Goal: Task Accomplishment & Management: Manage account settings

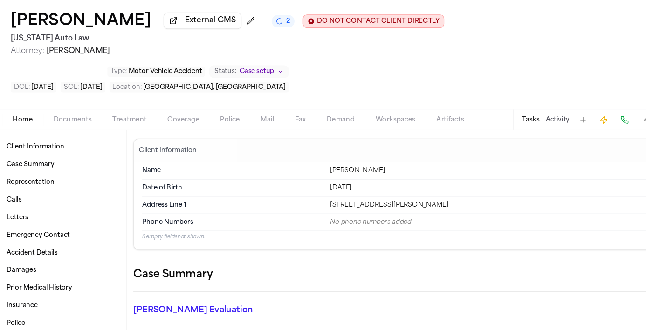
scroll to position [369, 0]
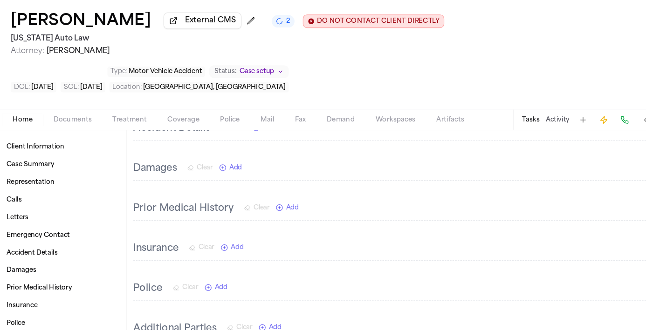
click at [359, 42] on div "[PERSON_NAME] External CMS 2 DO NOT CONTACT CLIENT DIRECTLY DO NOT CONTACT [US_…" at bounding box center [323, 81] width 646 height 102
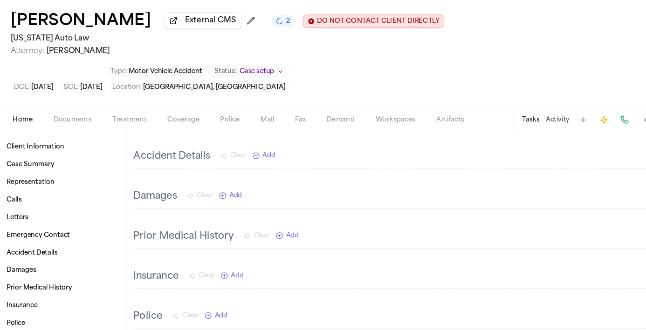
scroll to position [0, 0]
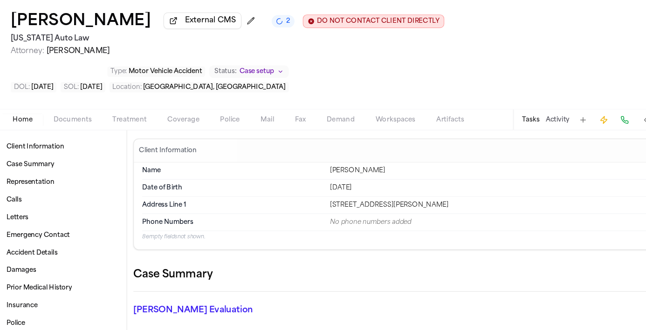
click at [65, 138] on span "Documents" at bounding box center [70, 141] width 34 height 7
click at [24, 138] on span "Home" at bounding box center [26, 141] width 18 height 7
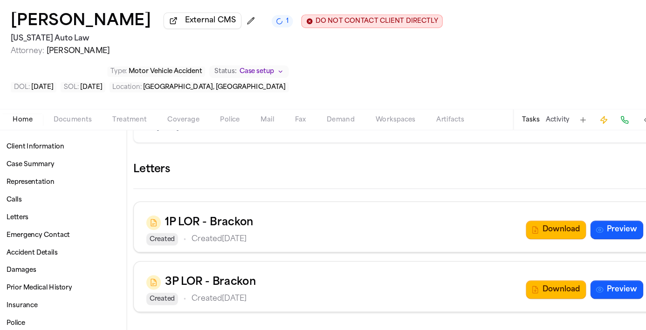
scroll to position [339, 0]
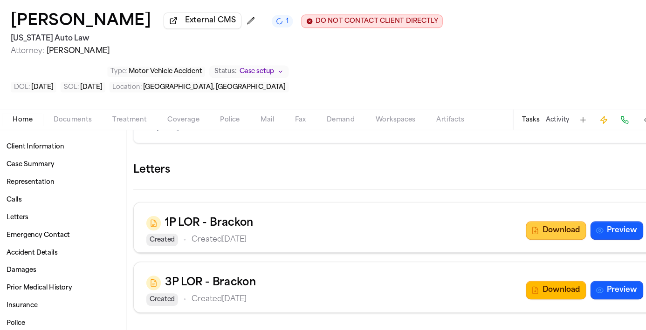
click at [511, 232] on button "Download" at bounding box center [504, 240] width 54 height 17
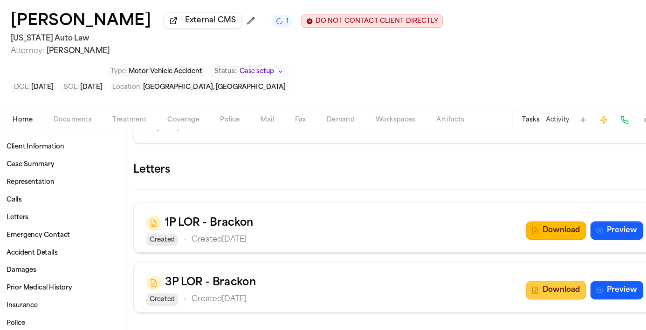
click at [508, 286] on button "Download" at bounding box center [504, 294] width 54 height 17
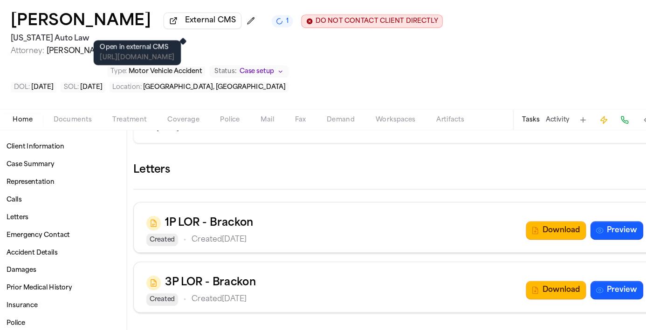
click at [182, 56] on span "External CMS" at bounding box center [194, 52] width 46 height 9
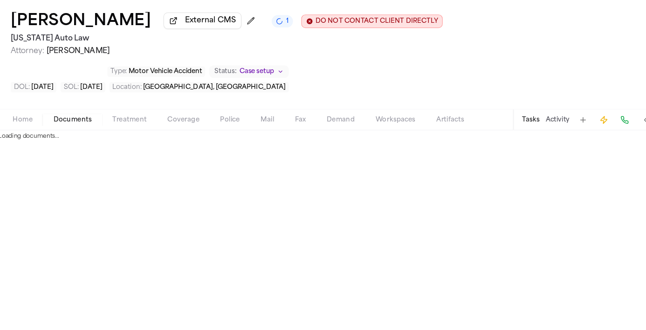
click at [73, 138] on span "Documents" at bounding box center [70, 141] width 34 height 7
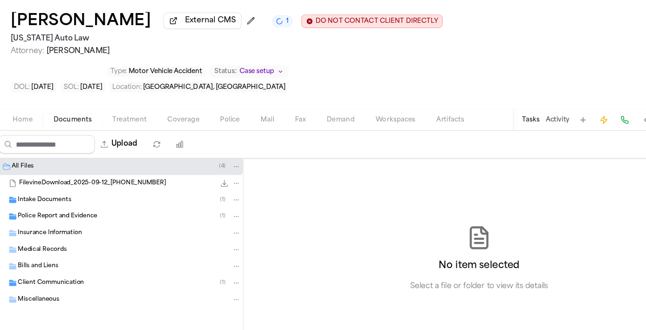
click at [58, 225] on span "Police Report and Evidence" at bounding box center [56, 229] width 71 height 8
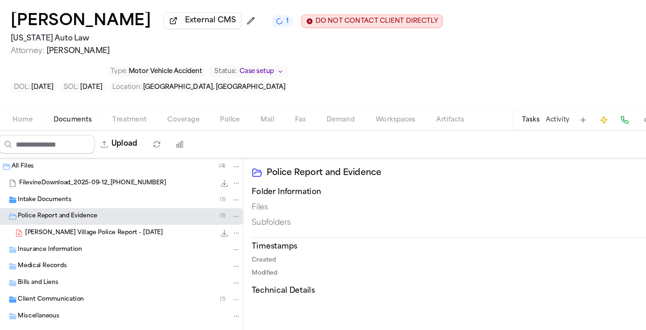
click at [207, 239] on icon "File: T. Wildman - Lathrup Village Police Report - 7.27.25" at bounding box center [206, 242] width 7 height 7
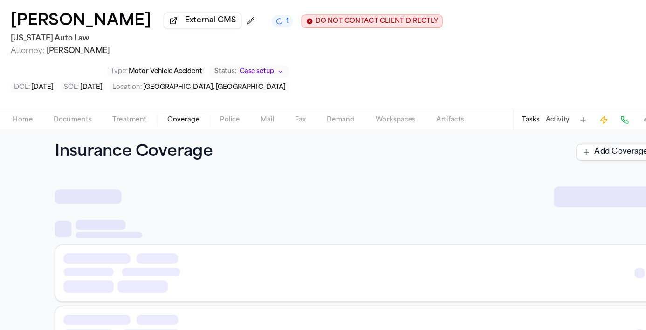
click at [170, 146] on span "button" at bounding box center [170, 146] width 40 height 1
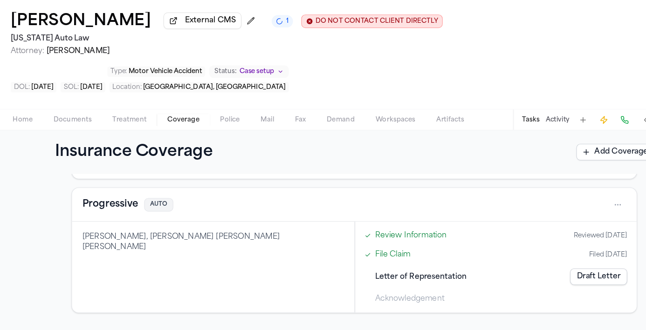
scroll to position [91, 0]
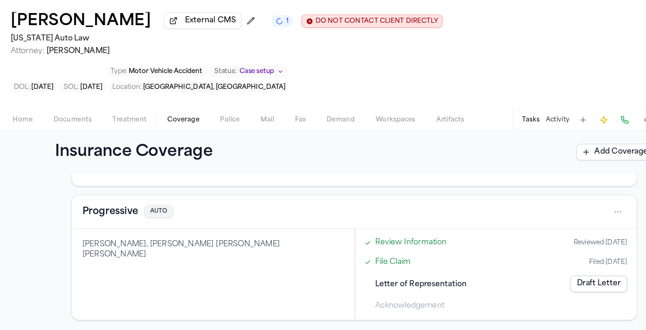
click at [119, 218] on button "Progressive" at bounding box center [104, 224] width 50 height 13
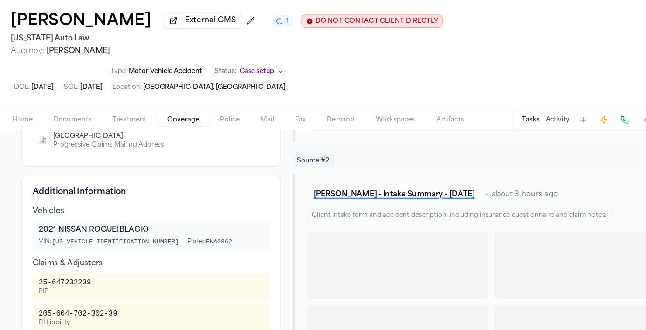
scroll to position [269, 0]
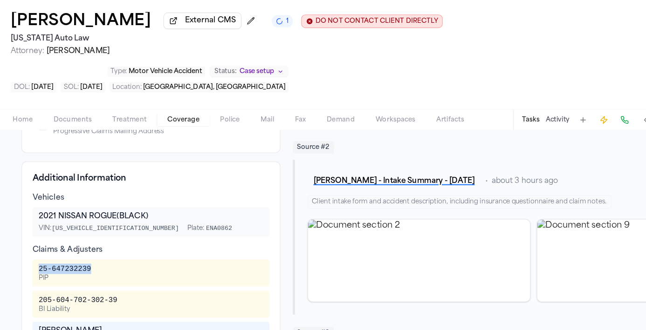
drag, startPoint x: 95, startPoint y: 244, endPoint x: 41, endPoint y: 243, distance: 54.5
click at [41, 271] on div "25-647232239 PIP" at bounding box center [140, 279] width 201 height 17
copy div "25-647232239"
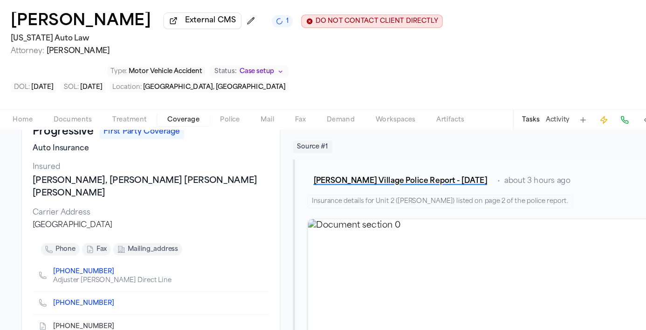
scroll to position [62, 0]
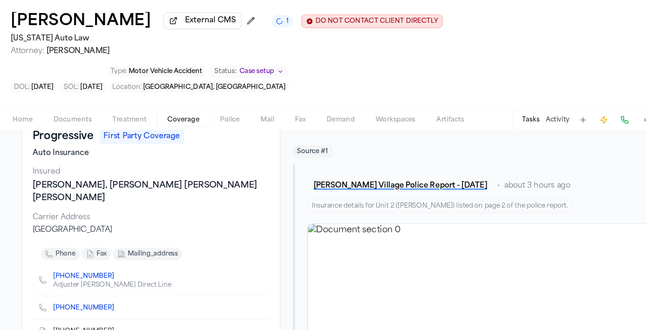
drag, startPoint x: 156, startPoint y: 213, endPoint x: 28, endPoint y: 211, distance: 127.7
click at [28, 211] on div "Progressive First Party Coverage Auto Insurance Insured Taylor Wildman, Taylor …" at bounding box center [141, 259] width 232 height 239
copy div "PO Box 89490, Cleveland, OH 44101"
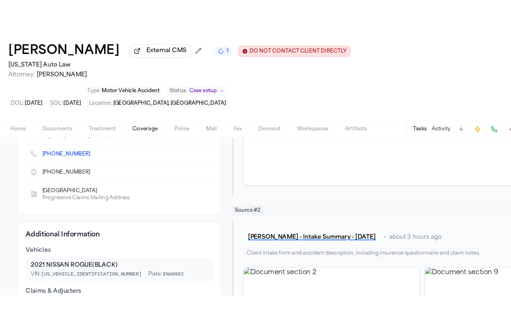
scroll to position [215, 0]
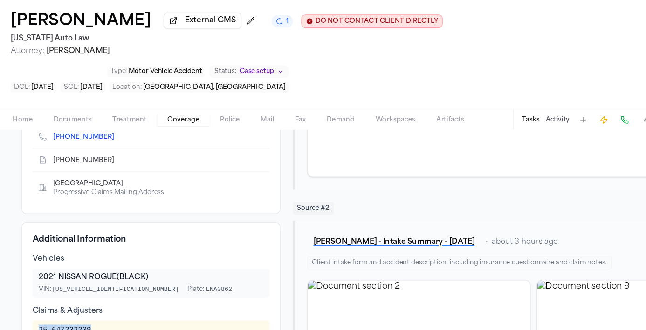
click at [111, 176] on icon "Copy to clipboard" at bounding box center [112, 178] width 3 height 4
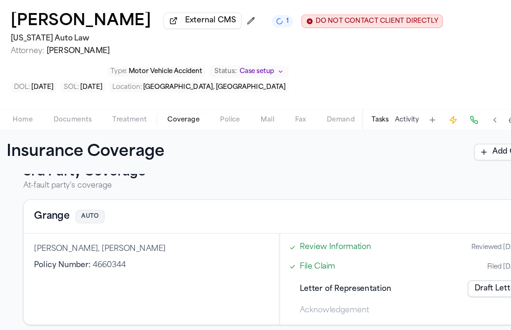
scroll to position [259, 0]
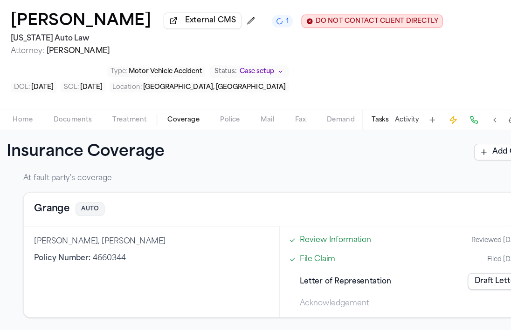
click at [56, 222] on button "Grange" at bounding box center [52, 221] width 32 height 13
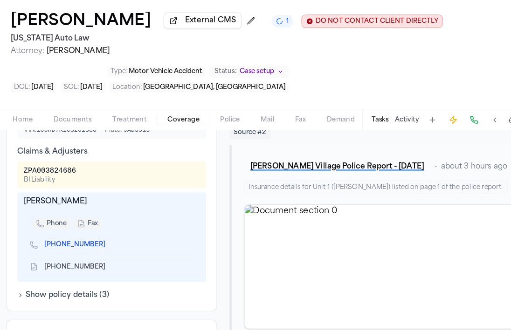
scroll to position [326, 0]
click at [103, 276] on icon "Copy to clipboard" at bounding box center [104, 274] width 3 height 3
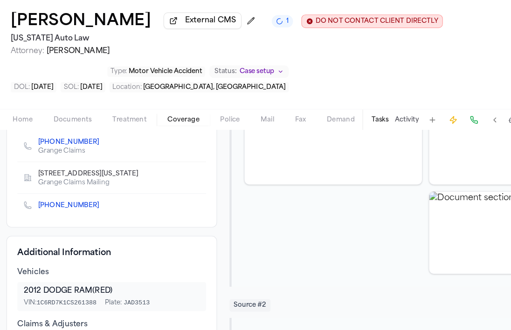
scroll to position [0, 0]
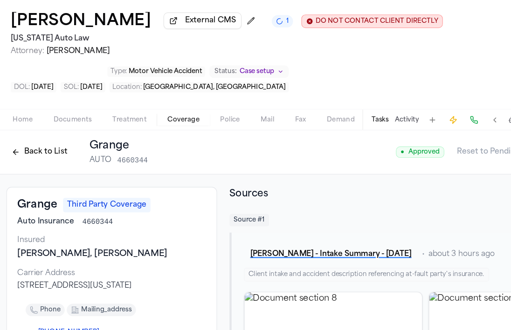
click at [25, 177] on button "Back to List" at bounding box center [40, 170] width 59 height 15
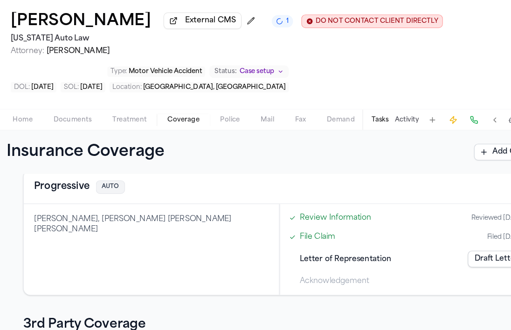
scroll to position [124, 0]
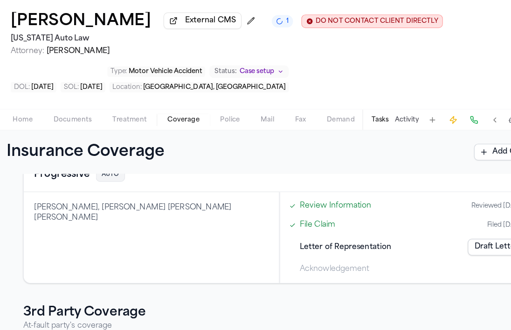
click at [438, 261] on link "Draft Letter" at bounding box center [449, 255] width 51 height 15
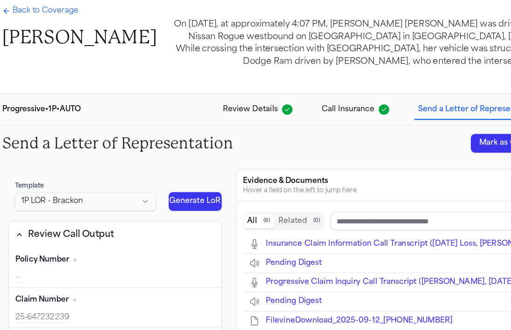
click at [448, 164] on button "Mark as Complete" at bounding box center [465, 162] width 76 height 17
click at [13, 47] on icon "Back to Coverage" at bounding box center [10, 43] width 7 height 7
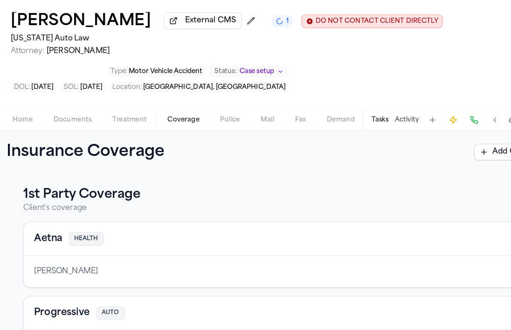
scroll to position [259, 0]
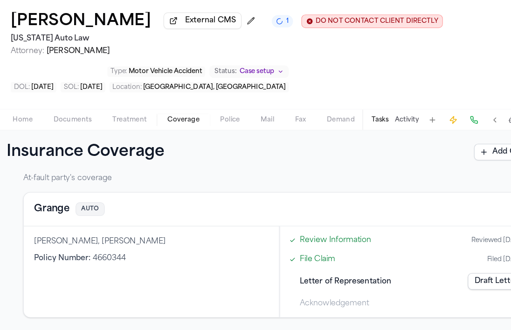
click at [439, 289] on link "Draft Letter" at bounding box center [449, 286] width 51 height 15
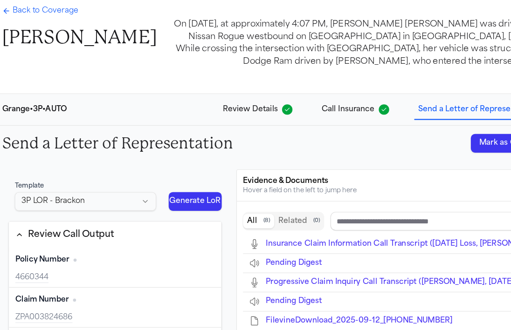
click at [449, 167] on button "Mark as Complete" at bounding box center [465, 162] width 76 height 17
click at [34, 51] on div "Back to Coverage Taylor Wildman" at bounding box center [76, 58] width 138 height 39
click at [34, 48] on span "Back to Coverage" at bounding box center [46, 43] width 59 height 9
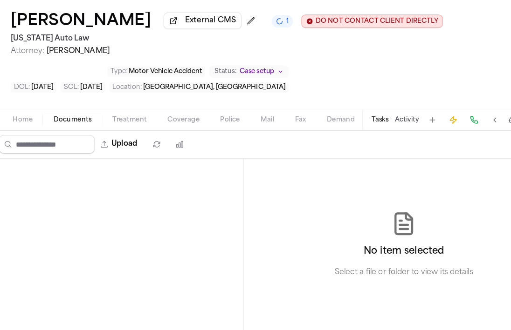
click at [77, 139] on span "Documents" at bounding box center [70, 141] width 34 height 7
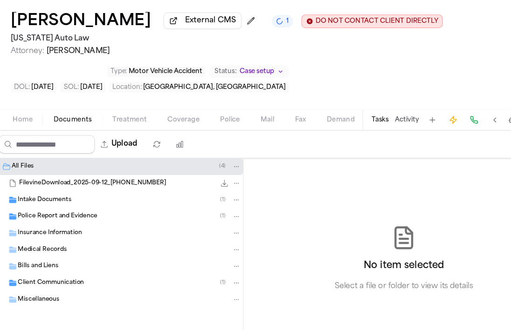
click at [92, 251] on div "Insurance Information" at bounding box center [111, 243] width 223 height 15
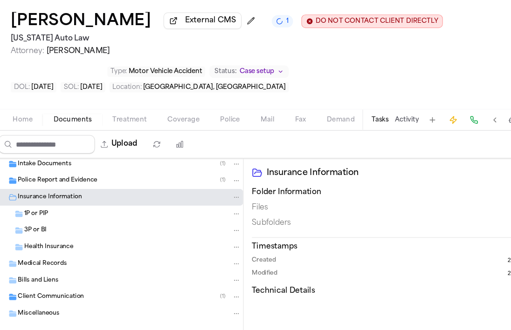
scroll to position [38, 0]
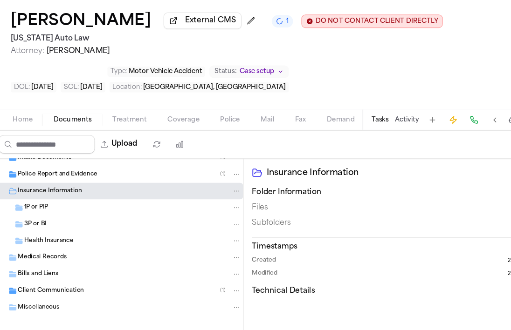
click at [64, 266] on div "Medical Records" at bounding box center [121, 265] width 200 height 8
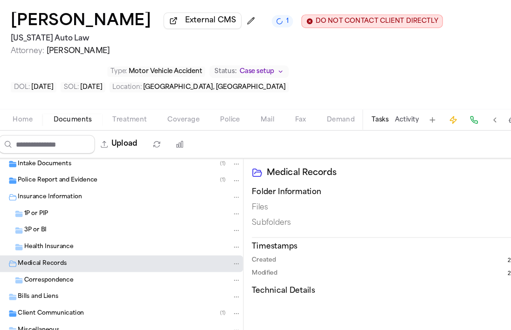
scroll to position [21, 0]
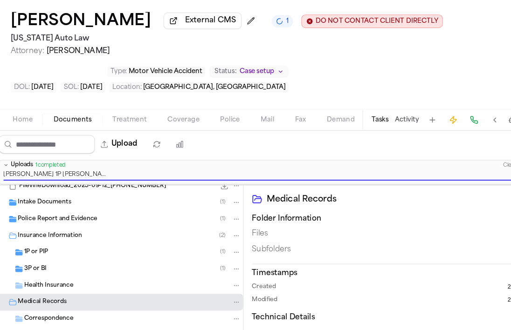
click at [60, 283] on div "3P or BI ( 1 )" at bounding box center [111, 275] width 223 height 15
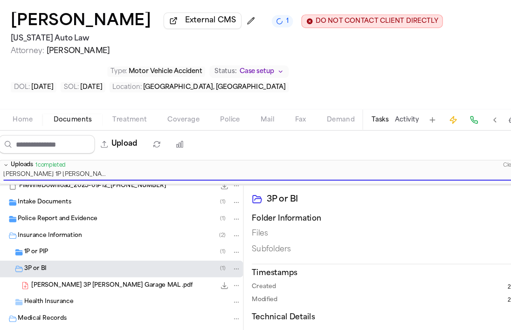
click at [62, 272] on div "3P or BI ( 1 )" at bounding box center [111, 275] width 223 height 15
click at [60, 270] on div "3P or BI ( 1 )" at bounding box center [111, 275] width 223 height 15
click at [58, 267] on div "1P or PIP ( 1 )" at bounding box center [111, 260] width 223 height 15
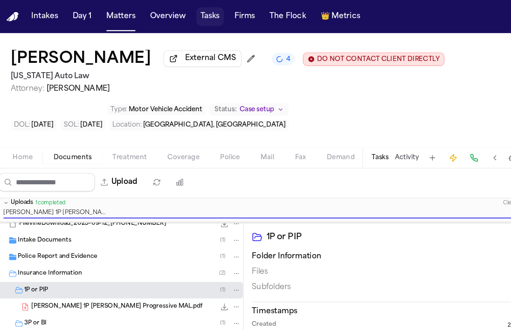
click at [196, 14] on button "Tasks" at bounding box center [193, 15] width 25 height 17
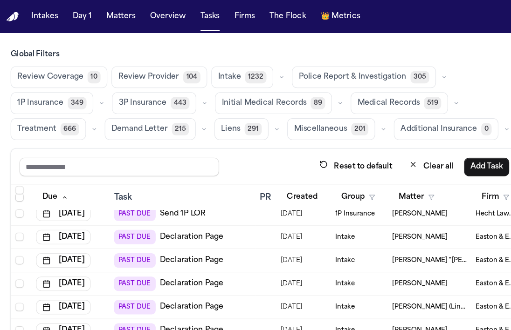
scroll to position [386, 0]
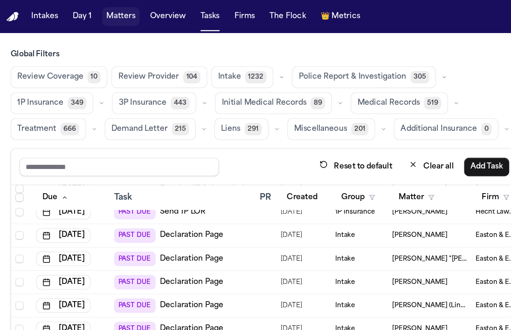
click at [117, 20] on button "Matters" at bounding box center [114, 15] width 34 height 17
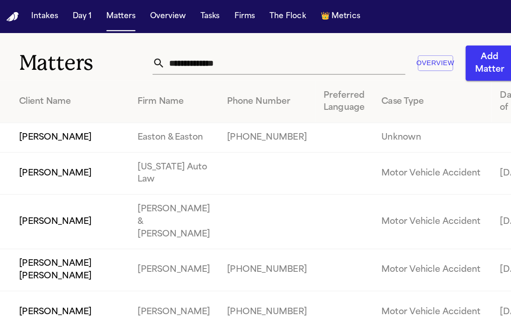
click at [213, 59] on input "text" at bounding box center [260, 57] width 215 height 21
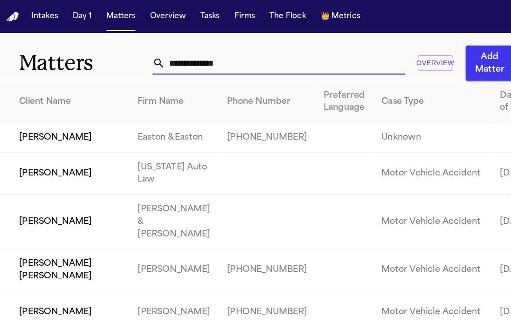
paste input "**********"
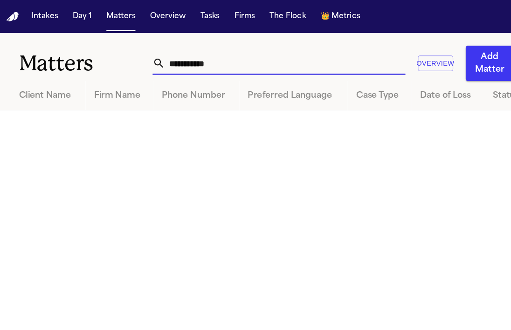
drag, startPoint x: 167, startPoint y: 59, endPoint x: 144, endPoint y: 58, distance: 22.4
click at [144, 59] on div "**********" at bounding box center [255, 57] width 226 height 21
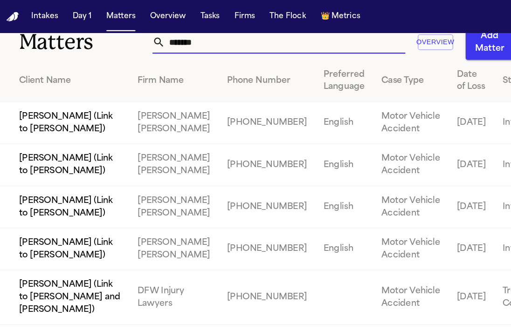
scroll to position [13, 0]
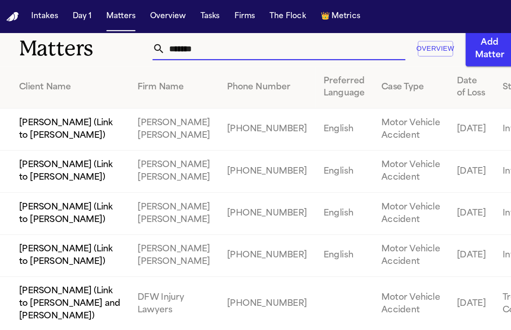
type input "******"
click at [58, 123] on td "Coulson Serdar (Link to Jake Serdar)" at bounding box center [60, 116] width 121 height 38
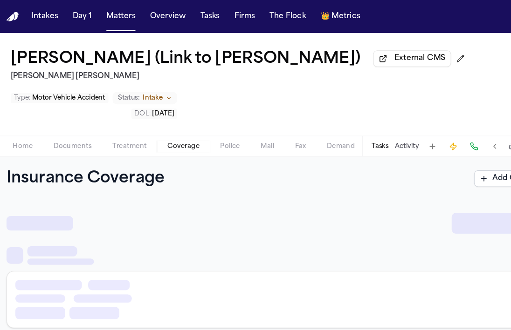
click at [157, 135] on span "Coverage" at bounding box center [170, 131] width 28 height 7
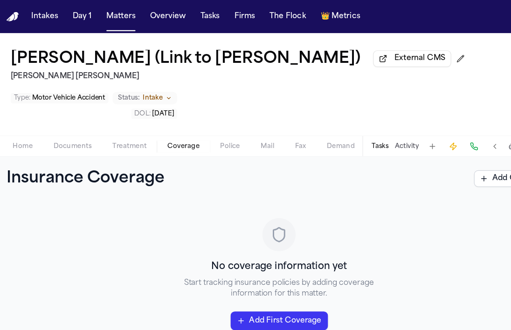
scroll to position [34, 0]
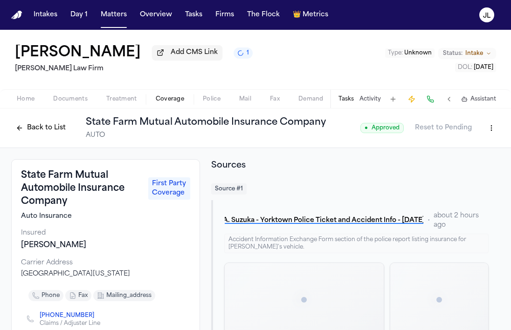
click at [39, 134] on button "Back to List" at bounding box center [40, 128] width 59 height 15
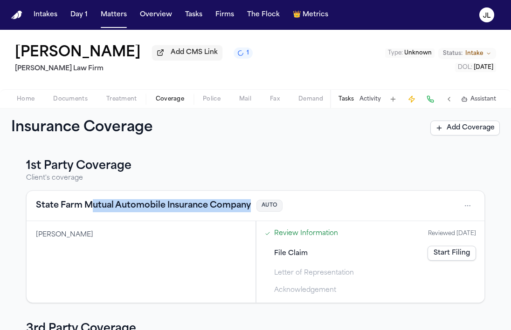
click at [93, 213] on div "State Farm Mutual Automobile Insurance Company AUTO" at bounding box center [255, 205] width 439 height 15
click at [94, 210] on button "State Farm Mutual Automobile Insurance Company" at bounding box center [143, 205] width 215 height 13
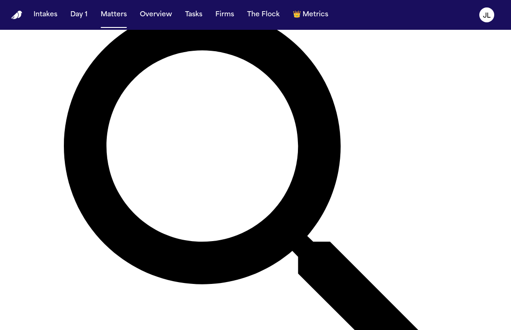
scroll to position [106, 0]
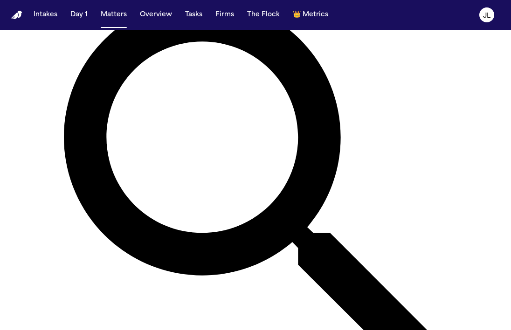
type input "*****"
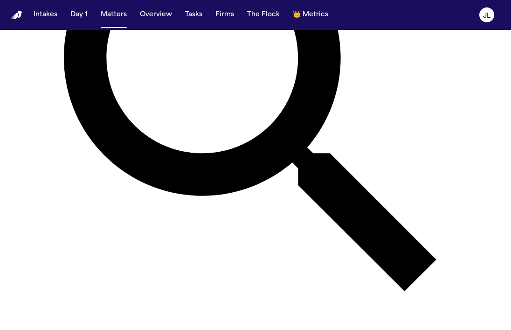
scroll to position [188, 0]
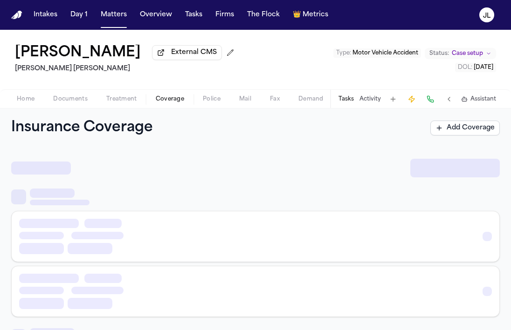
click at [165, 105] on span "button" at bounding box center [170, 104] width 40 height 1
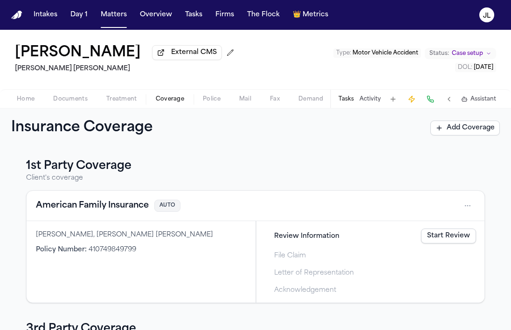
click at [116, 212] on button "American Family Insurance" at bounding box center [92, 205] width 113 height 13
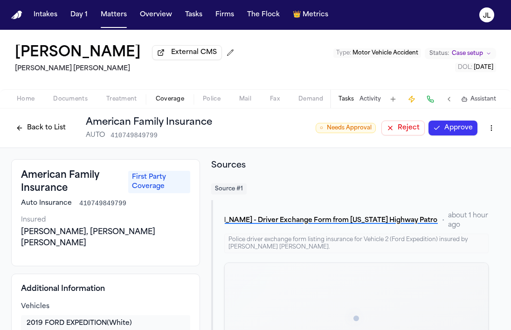
click at [443, 133] on button "Approve" at bounding box center [452, 128] width 49 height 15
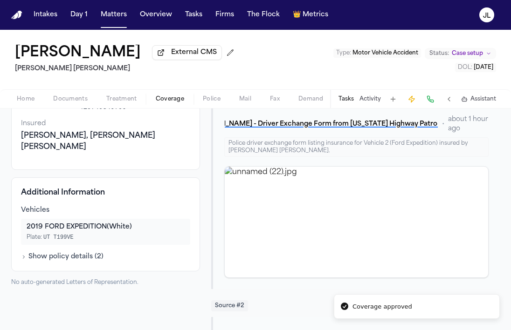
scroll to position [16, 0]
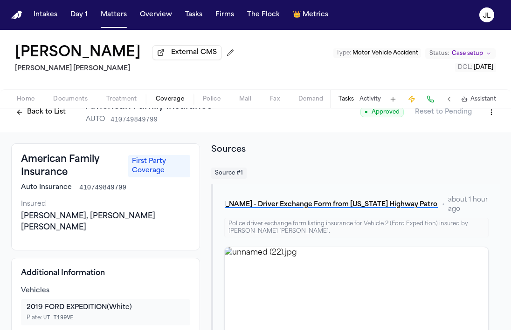
click at [43, 119] on button "Back to List" at bounding box center [40, 112] width 59 height 15
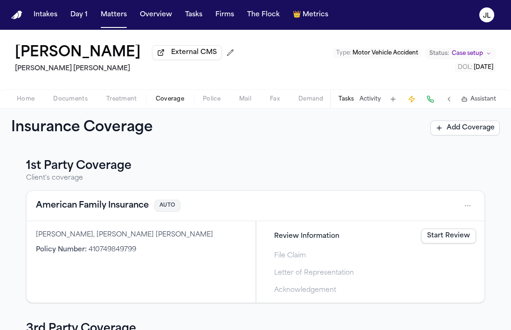
scroll to position [149, 0]
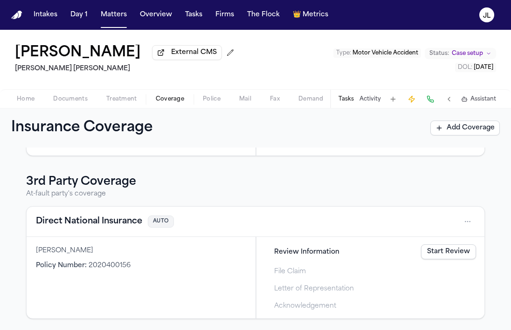
click at [449, 250] on link "Start Review" at bounding box center [448, 252] width 55 height 15
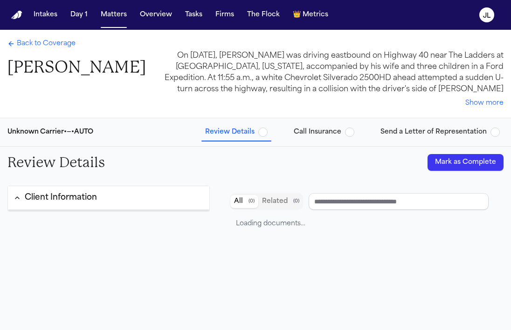
type input "**********"
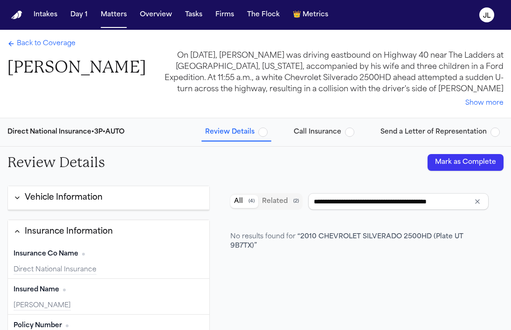
click at [41, 45] on span "Back to Coverage" at bounding box center [46, 43] width 59 height 9
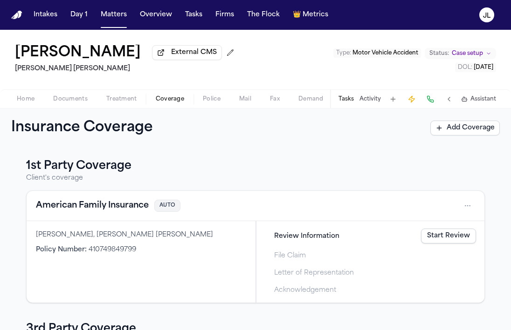
scroll to position [149, 0]
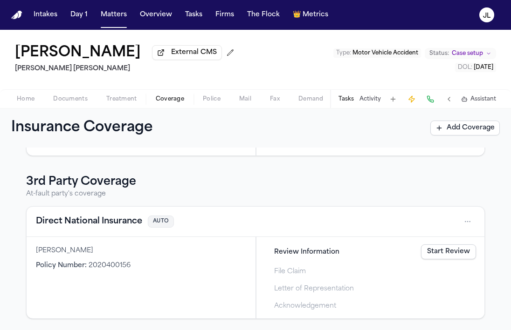
click at [121, 225] on button "Direct National Insurance" at bounding box center [89, 221] width 106 height 13
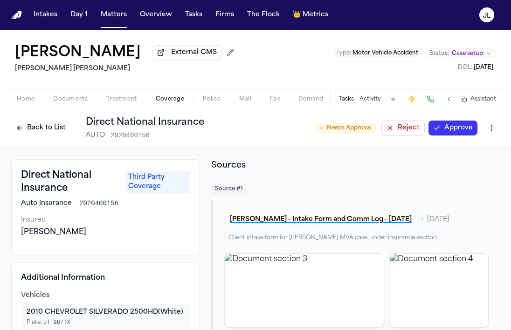
click at [466, 129] on button "Approve" at bounding box center [452, 128] width 49 height 15
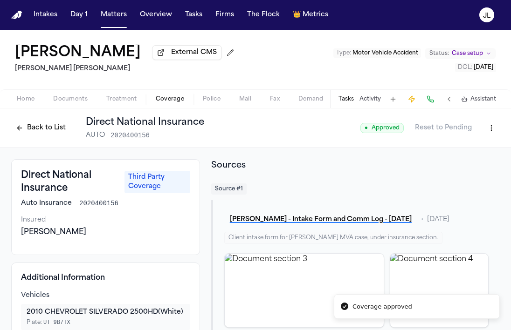
click at [35, 136] on button "Back to List" at bounding box center [40, 128] width 59 height 15
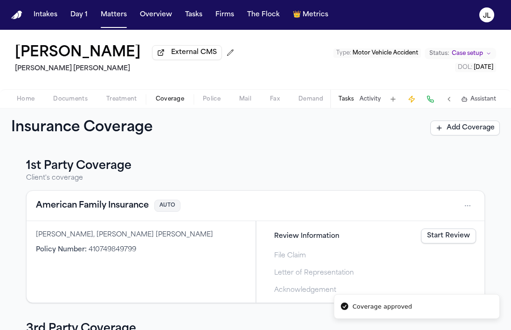
click at [117, 216] on div "American Family Insurance AUTO" at bounding box center [256, 206] width 458 height 30
click at [117, 209] on button "American Family Insurance" at bounding box center [92, 205] width 113 height 13
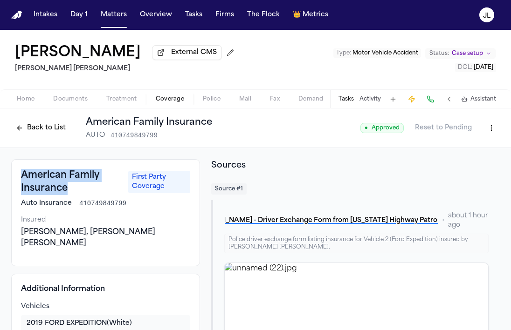
drag, startPoint x: 72, startPoint y: 195, endPoint x: 21, endPoint y: 181, distance: 53.7
click at [21, 181] on h3 "American Family Insurance" at bounding box center [72, 182] width 102 height 26
copy h3 "American Family Insurance"
click at [494, 136] on html "Intakes Day 1 Matters Overview Tasks Firms The Flock 👑 Metrics JL Jake Serdar E…" at bounding box center [255, 165] width 511 height 330
click at [466, 152] on div "Edit Coverage" at bounding box center [459, 150] width 78 height 15
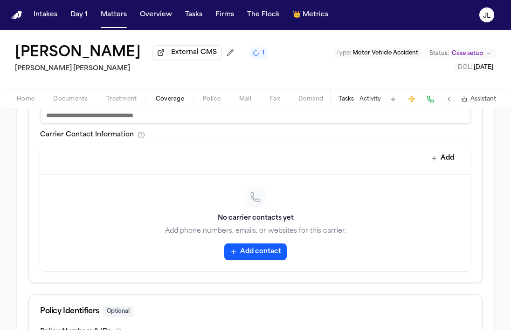
scroll to position [428, 0]
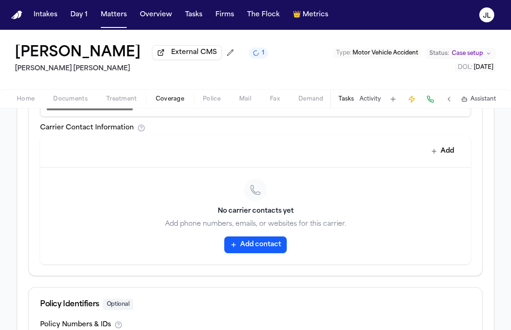
click at [244, 249] on button "Add contact" at bounding box center [255, 245] width 62 height 17
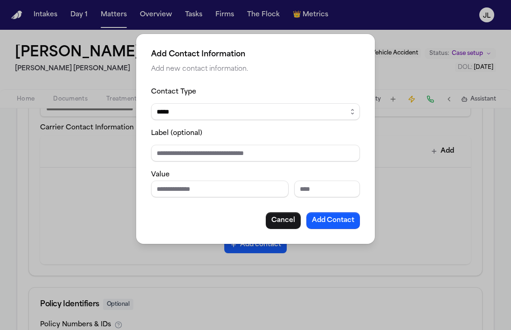
click at [169, 192] on input "Phone number" at bounding box center [219, 189] width 137 height 17
paste input "**********"
type input "**********"
click at [340, 212] on button "Add Contact" at bounding box center [333, 220] width 54 height 17
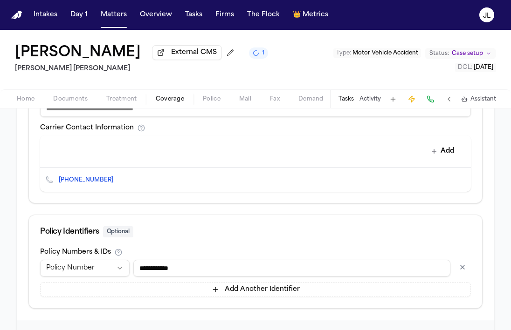
scroll to position [471, 0]
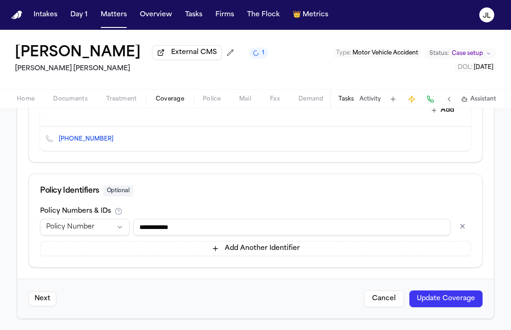
click at [460, 296] on button "Update Coverage" at bounding box center [445, 299] width 73 height 17
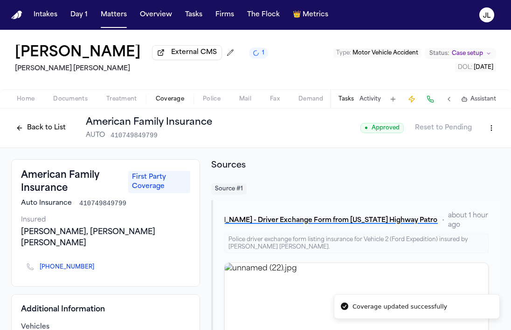
click at [25, 140] on div "Back to List American Family Insurance AUTO 410749849799" at bounding box center [111, 128] width 201 height 24
click at [25, 130] on button "Back to List" at bounding box center [40, 128] width 59 height 15
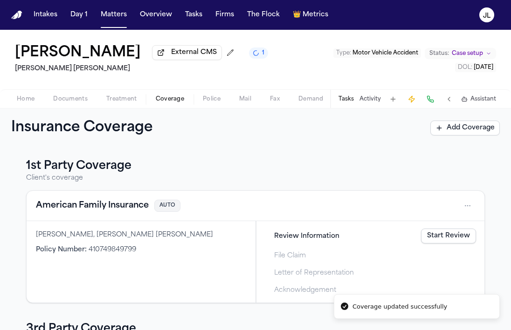
click at [464, 238] on link "Start Review" at bounding box center [448, 236] width 55 height 15
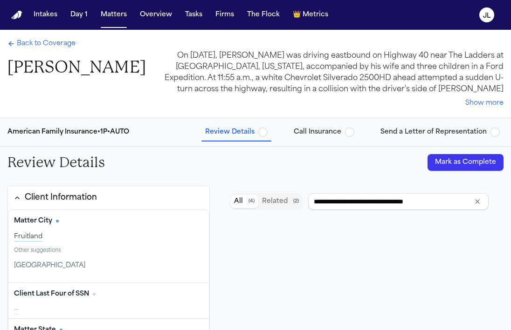
click at [471, 161] on button "Mark as Complete" at bounding box center [465, 162] width 76 height 17
click at [341, 136] on span "Call Insurance" at bounding box center [318, 132] width 48 height 9
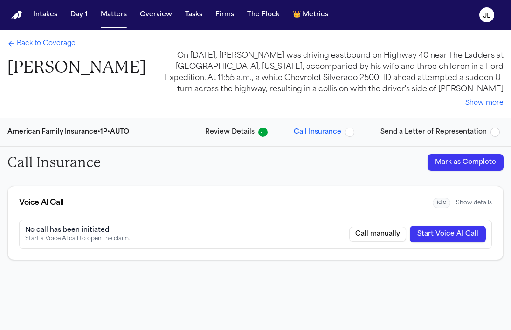
click at [448, 234] on button "Start Voice AI Call" at bounding box center [448, 234] width 76 height 17
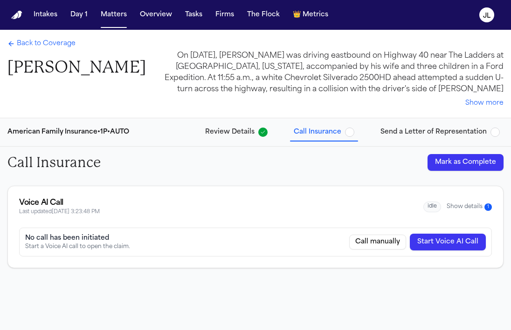
click at [29, 44] on span "Back to Coverage" at bounding box center [46, 43] width 59 height 9
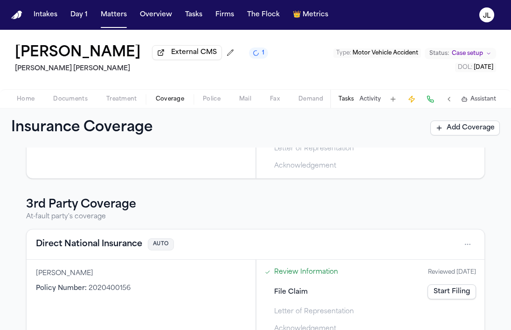
scroll to position [149, 0]
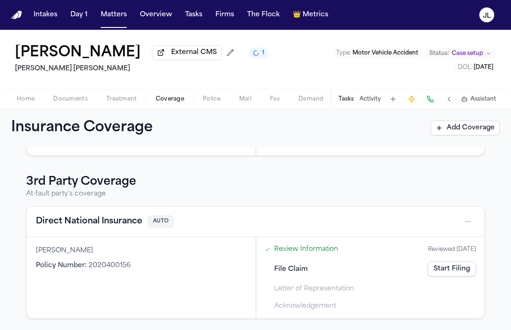
click at [103, 226] on button "Direct National Insurance" at bounding box center [89, 221] width 106 height 13
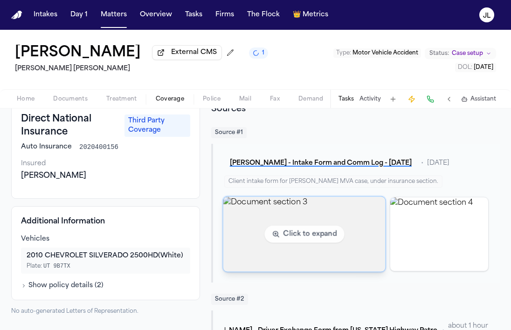
scroll to position [109, 0]
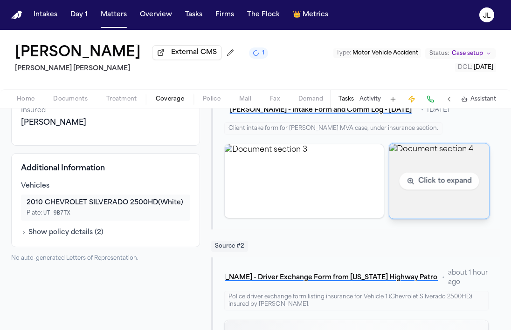
click at [430, 201] on img "View document section 4" at bounding box center [439, 181] width 100 height 75
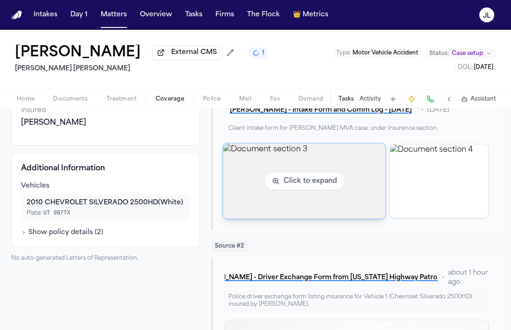
click at [266, 165] on img "View document section 3" at bounding box center [304, 181] width 162 height 75
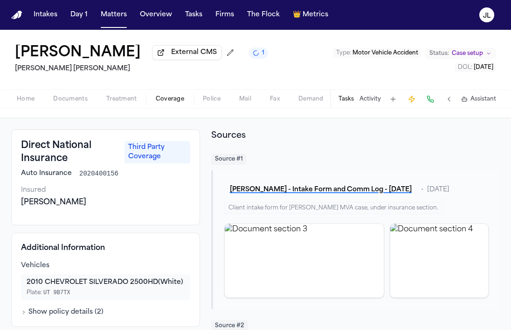
scroll to position [0, 0]
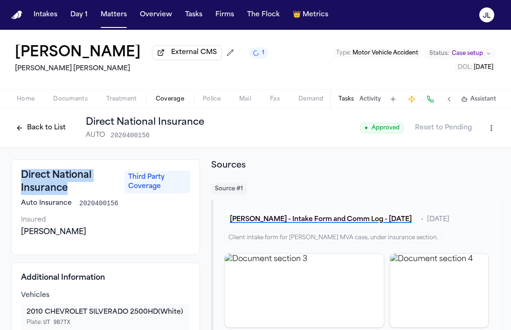
drag, startPoint x: 65, startPoint y: 194, endPoint x: 19, endPoint y: 180, distance: 48.5
click at [19, 181] on div "Direct National Insurance Third Party Coverage Auto Insurance 2020400156 Insure…" at bounding box center [105, 207] width 189 height 96
copy h3 "Direct National Insurance"
click at [492, 134] on html "Intakes Day 1 Matters Overview Tasks Firms The Flock 👑 Metrics JL Jake Serdar E…" at bounding box center [255, 165] width 511 height 330
click at [472, 148] on div "Edit Coverage" at bounding box center [459, 150] width 78 height 15
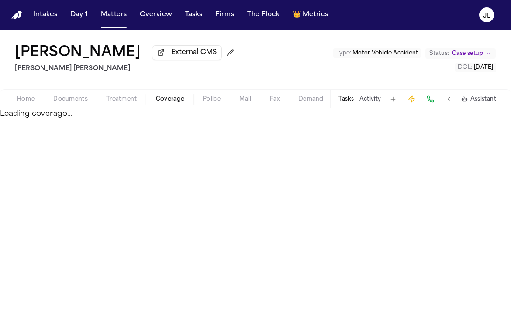
select select "**********"
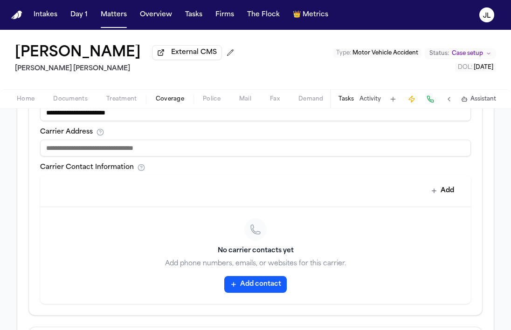
scroll to position [367, 0]
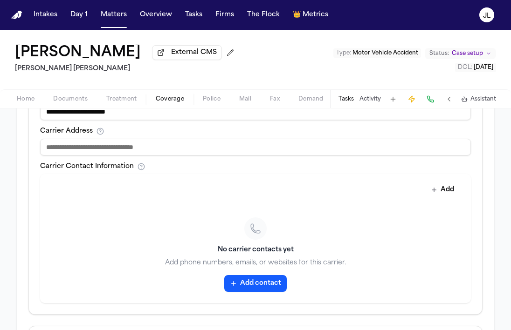
click at [272, 284] on button "Add contact" at bounding box center [255, 283] width 62 height 17
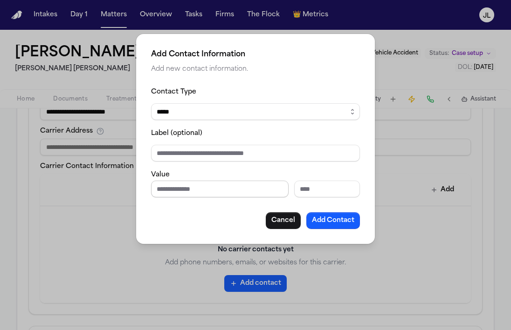
click at [208, 185] on input "Phone number" at bounding box center [219, 189] width 137 height 17
paste input "**********"
type input "**********"
click at [331, 219] on button "Add Contact" at bounding box center [333, 220] width 54 height 17
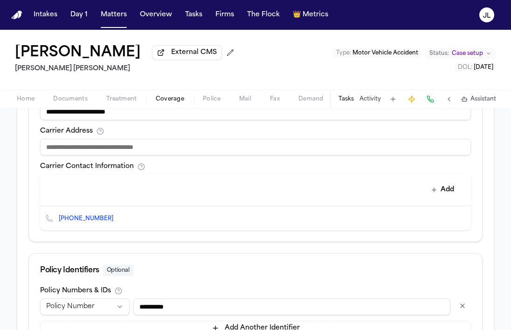
scroll to position [448, 0]
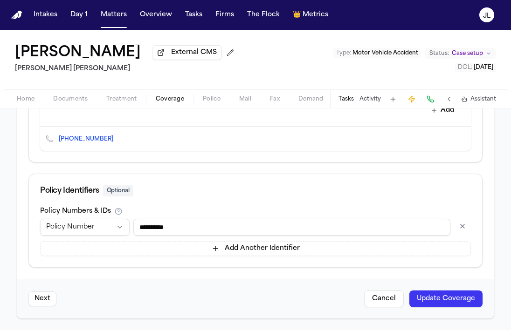
click at [462, 300] on button "Update Coverage" at bounding box center [445, 299] width 73 height 17
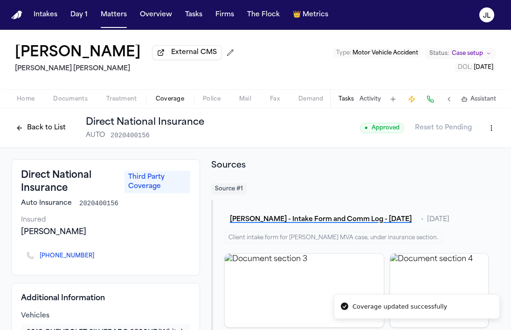
click at [58, 123] on button "Back to List" at bounding box center [40, 128] width 59 height 15
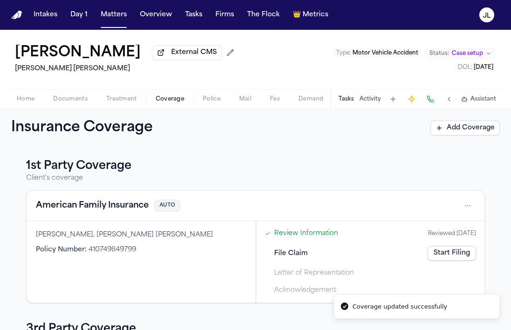
click at [116, 211] on button "American Family Insurance" at bounding box center [92, 205] width 113 height 13
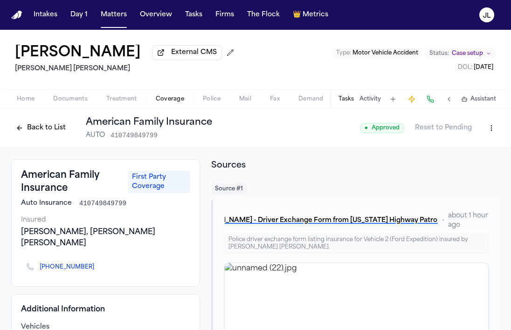
click at [47, 135] on button "Back to List" at bounding box center [40, 128] width 59 height 15
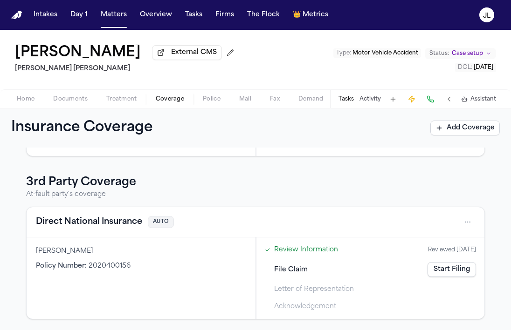
scroll to position [149, 0]
click at [108, 225] on button "Direct National Insurance" at bounding box center [89, 221] width 106 height 13
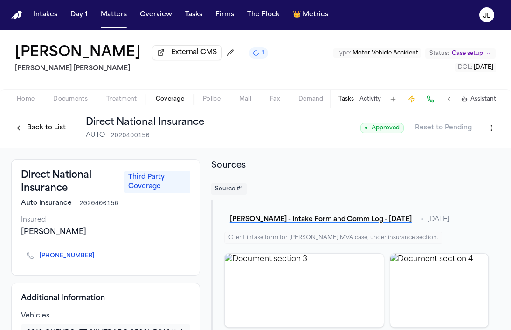
click at [35, 133] on button "Back to List" at bounding box center [40, 128] width 59 height 15
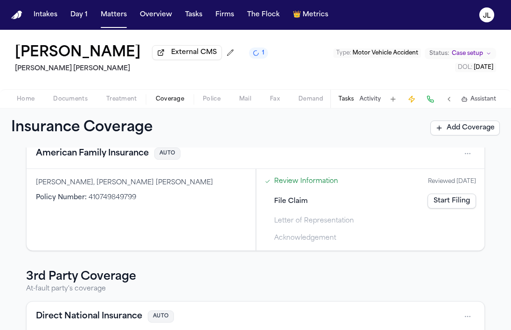
scroll to position [117, 0]
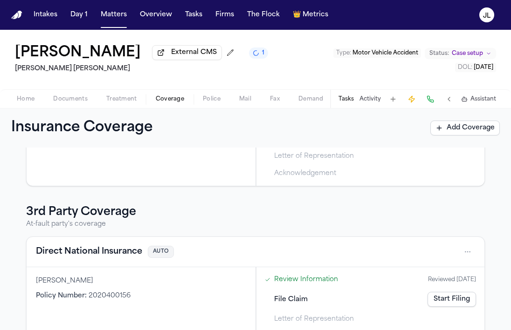
click at [121, 252] on button "Direct National Insurance" at bounding box center [89, 252] width 106 height 13
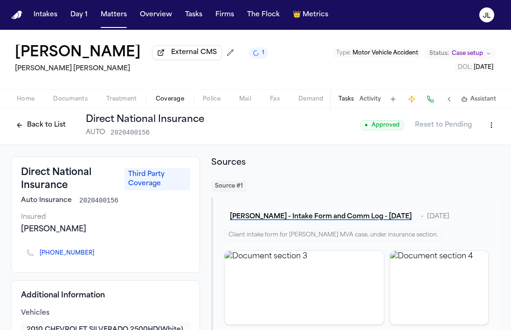
scroll to position [2, 0]
click at [58, 130] on button "Back to List" at bounding box center [40, 125] width 59 height 15
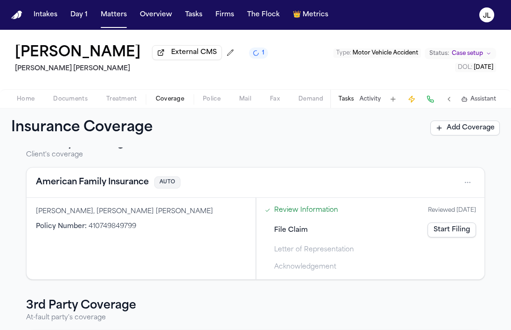
scroll to position [30, 0]
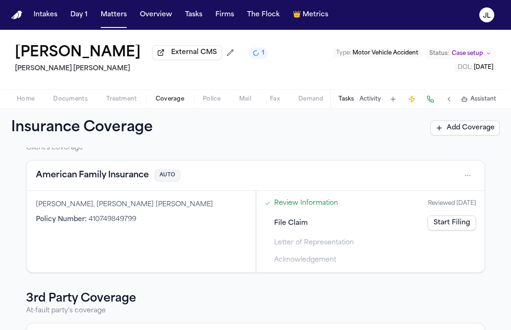
click at [115, 179] on button "American Family Insurance" at bounding box center [92, 175] width 113 height 13
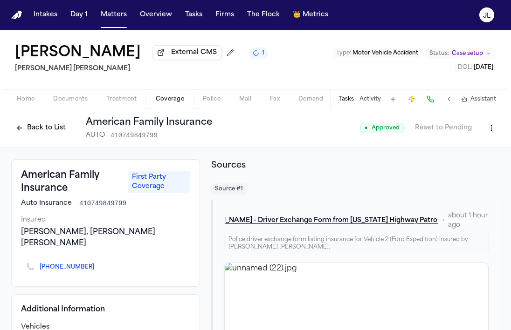
click at [49, 129] on button "Back to List" at bounding box center [40, 128] width 59 height 15
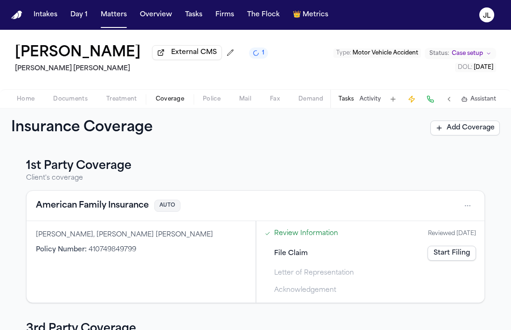
click at [449, 260] on link "Start Filing" at bounding box center [451, 253] width 48 height 15
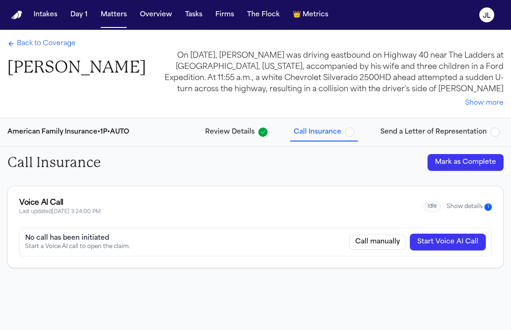
click at [458, 209] on button "Show details 1" at bounding box center [468, 207] width 45 height 8
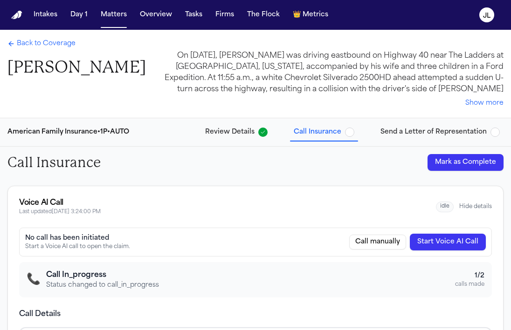
click at [42, 39] on span "Back to Coverage" at bounding box center [46, 43] width 59 height 9
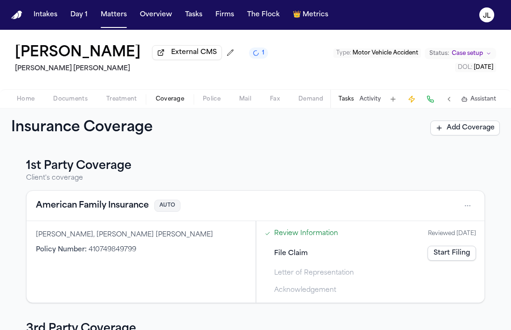
scroll to position [6, 0]
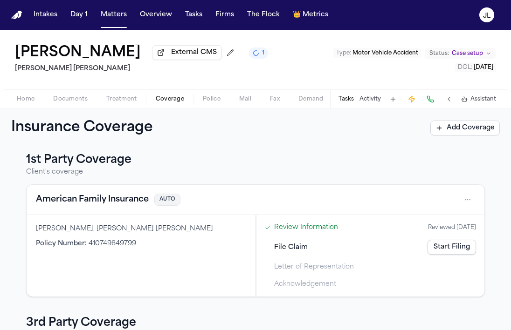
click at [104, 201] on button "American Family Insurance" at bounding box center [92, 199] width 113 height 13
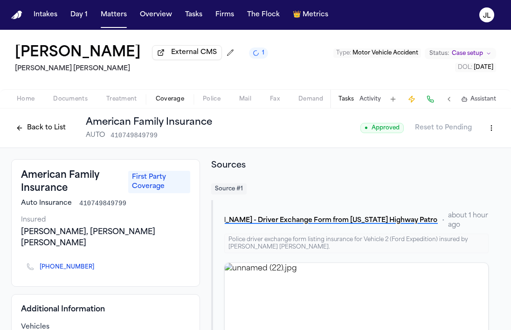
click at [27, 132] on button "Back to List" at bounding box center [40, 128] width 59 height 15
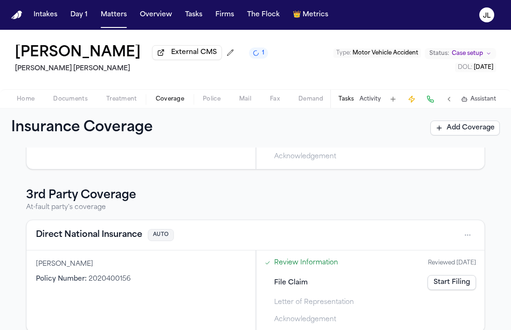
scroll to position [137, 0]
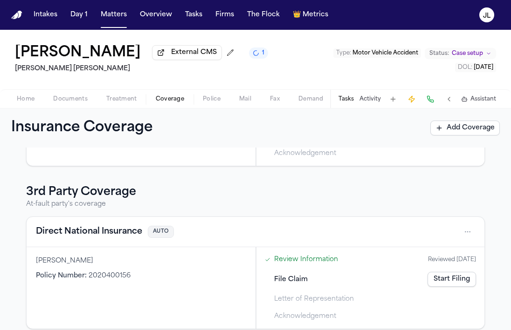
click at [110, 237] on button "Direct National Insurance" at bounding box center [89, 232] width 106 height 13
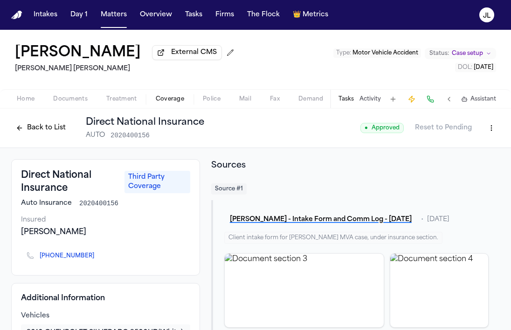
click at [42, 130] on button "Back to List" at bounding box center [40, 128] width 59 height 15
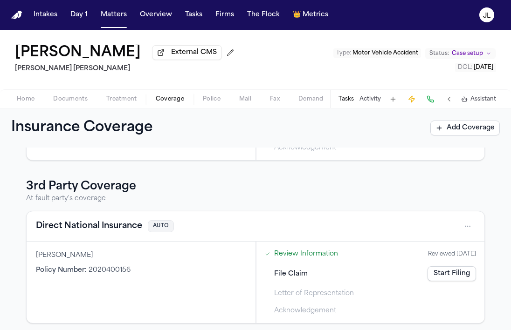
scroll to position [149, 0]
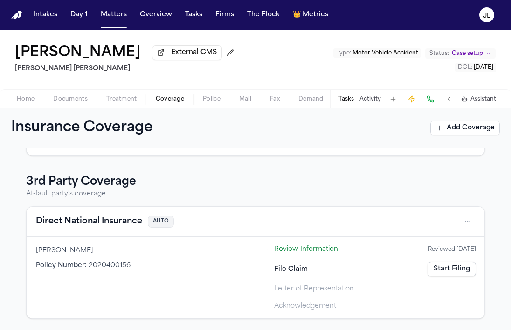
click at [95, 225] on button "Direct National Insurance" at bounding box center [89, 221] width 106 height 13
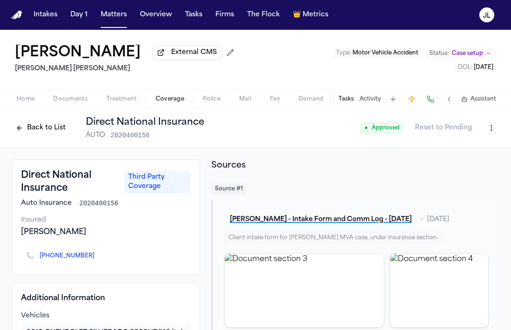
click at [41, 130] on button "Back to List" at bounding box center [40, 128] width 59 height 15
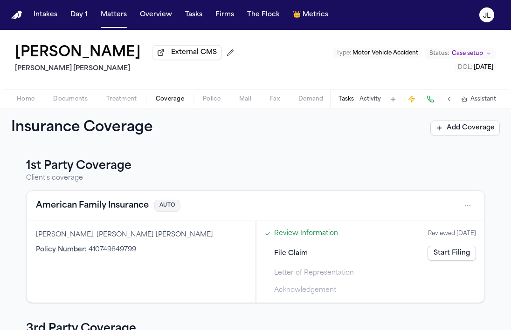
scroll to position [149, 0]
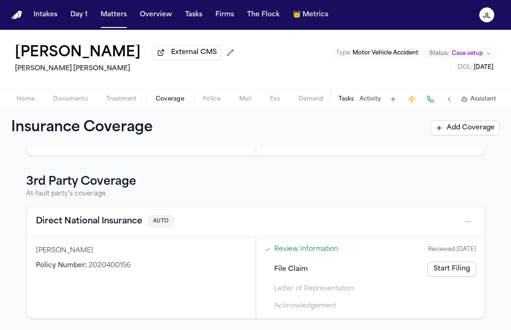
click at [100, 225] on button "Direct National Insurance" at bounding box center [89, 221] width 106 height 13
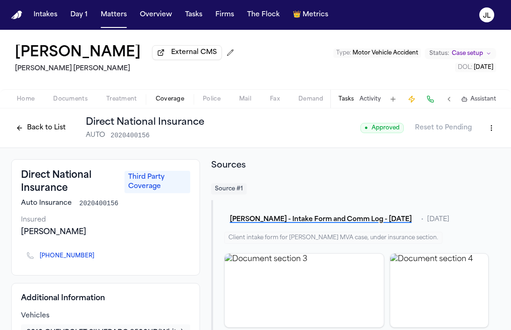
click at [97, 259] on icon "Copy to clipboard" at bounding box center [98, 257] width 3 height 3
click at [425, 103] on button at bounding box center [430, 99] width 13 height 13
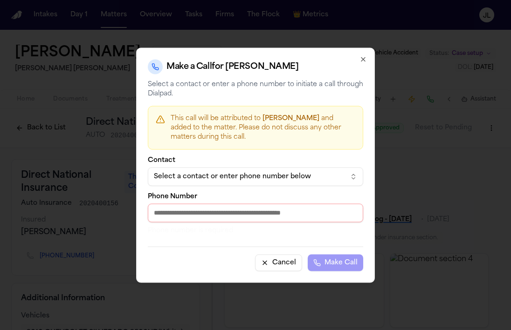
click at [234, 213] on input "Phone Number" at bounding box center [255, 213] width 215 height 19
paste input "**********"
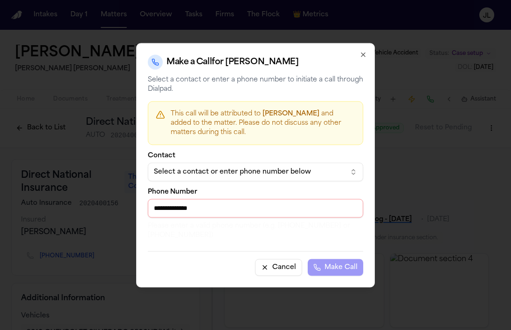
drag, startPoint x: 159, startPoint y: 207, endPoint x: 135, endPoint y: 207, distance: 24.2
click at [135, 207] on body "Intakes Day 1 Matters Overview Tasks Firms The Flock 👑 Metrics JL Jake Serdar E…" at bounding box center [255, 165] width 511 height 330
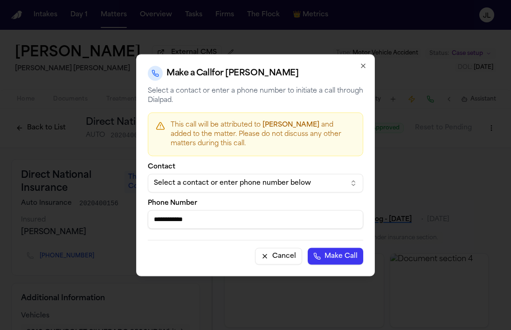
type input "**********"
click at [337, 261] on button "Make Call" at bounding box center [335, 256] width 55 height 17
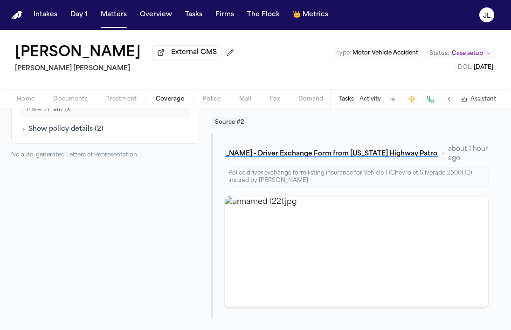
scroll to position [235, 0]
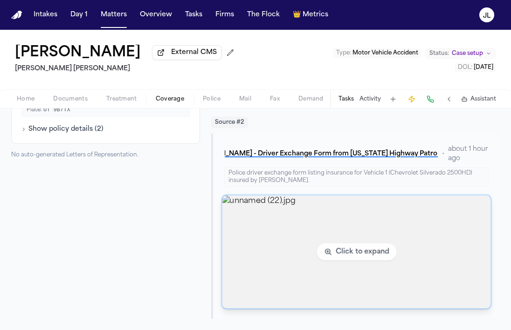
click at [330, 277] on img "View image unnamed (22).jpg" at bounding box center [356, 252] width 268 height 113
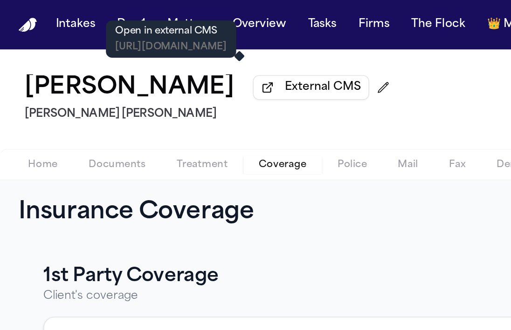
click at [171, 57] on span "External CMS" at bounding box center [194, 52] width 46 height 9
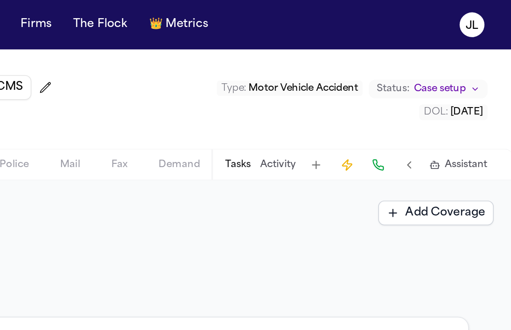
click at [302, 64] on div "Jake Serdar External CMS Steele Adams Hosman Type : Motor Vehicle Accident Stat…" at bounding box center [255, 60] width 511 height 60
click at [302, 65] on div "Jake Serdar External CMS Steele Adams Hosman Type : Motor Vehicle Accident Stat…" at bounding box center [255, 60] width 511 height 60
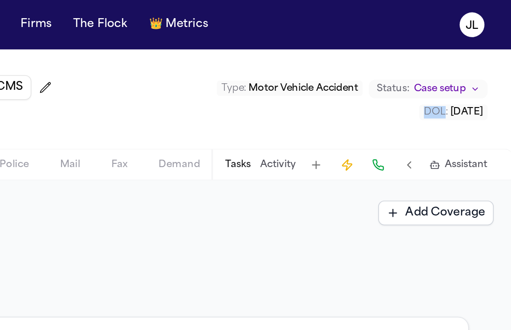
click at [302, 65] on div "Jake Serdar External CMS Steele Adams Hosman Type : Motor Vehicle Accident Stat…" at bounding box center [255, 60] width 511 height 60
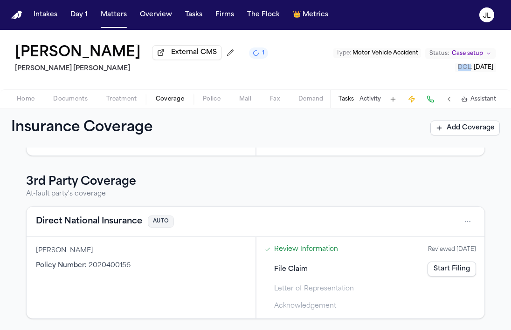
click at [81, 225] on button "Direct National Insurance" at bounding box center [89, 221] width 106 height 13
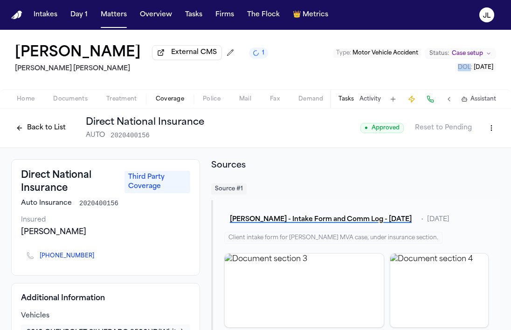
click at [28, 132] on button "Back to List" at bounding box center [40, 128] width 59 height 15
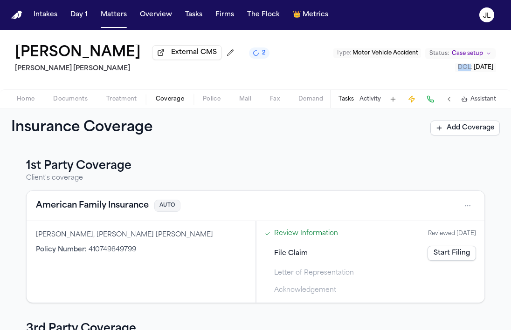
click at [126, 206] on button "American Family Insurance" at bounding box center [92, 205] width 113 height 13
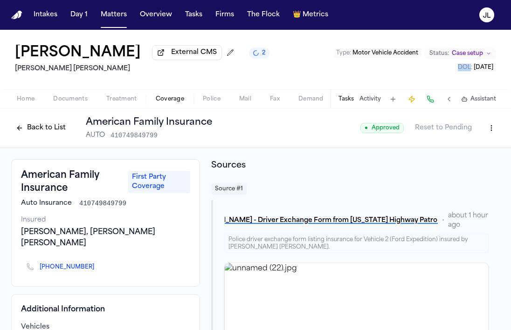
click at [36, 136] on button "Back to List" at bounding box center [40, 128] width 59 height 15
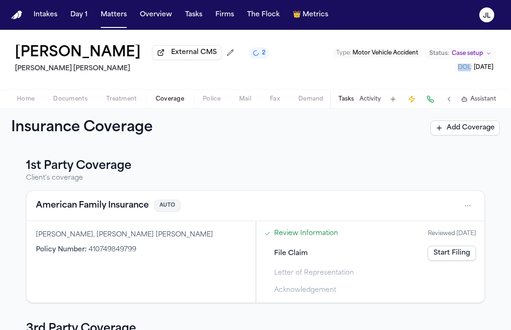
click at [445, 261] on link "Start Filing" at bounding box center [451, 253] width 48 height 15
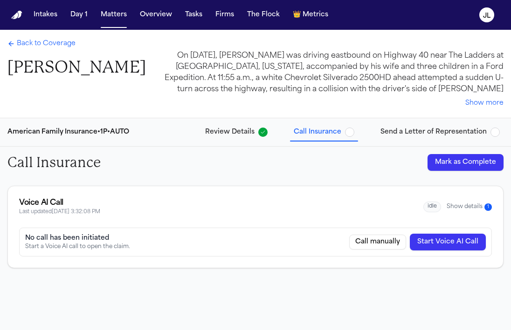
click at [472, 207] on button "Show details 1" at bounding box center [468, 207] width 45 height 8
click at [15, 48] on link "Back to Coverage" at bounding box center [41, 43] width 68 height 9
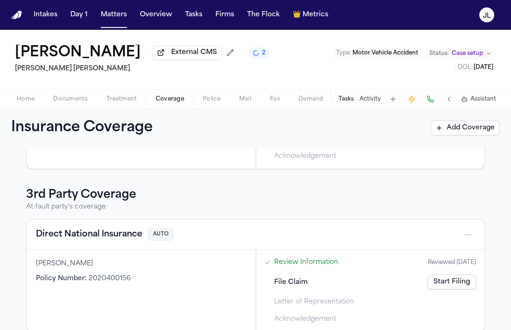
scroll to position [149, 0]
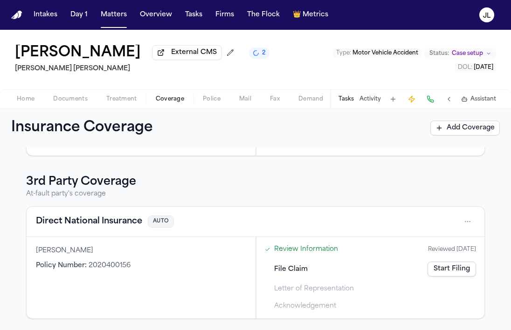
click at [92, 226] on button "Direct National Insurance" at bounding box center [89, 221] width 106 height 13
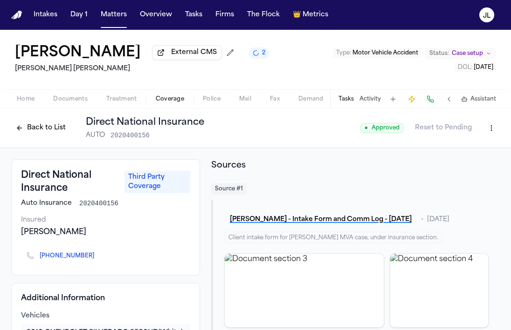
click at [54, 123] on button "Back to List" at bounding box center [40, 128] width 59 height 15
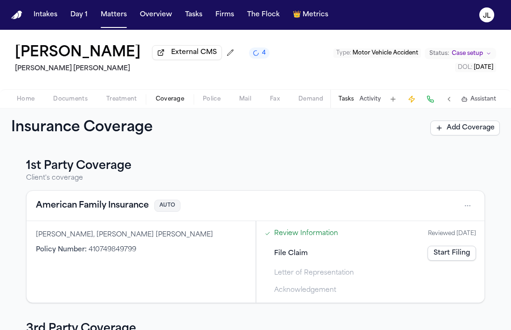
scroll to position [149, 0]
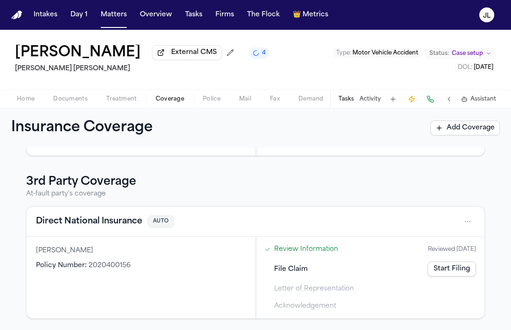
click at [76, 220] on button "Direct National Insurance" at bounding box center [89, 221] width 106 height 13
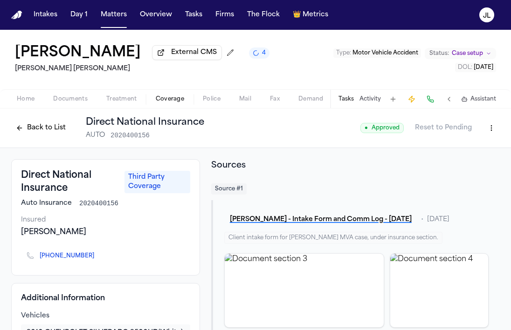
click at [48, 125] on button "Back to List" at bounding box center [40, 128] width 59 height 15
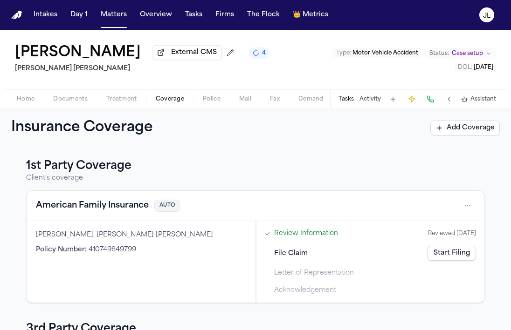
click at [94, 206] on button "American Family Insurance" at bounding box center [92, 205] width 113 height 13
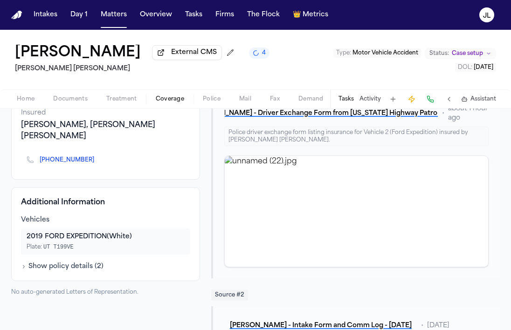
scroll to position [109, 0]
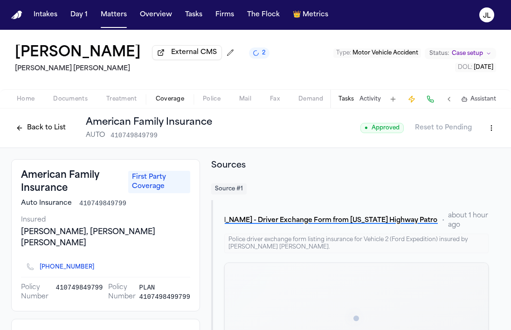
click at [53, 131] on button "Back to List" at bounding box center [40, 128] width 59 height 15
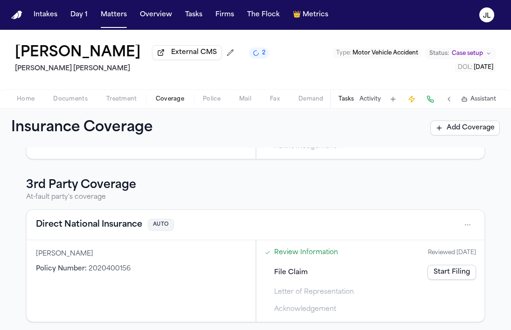
scroll to position [149, 0]
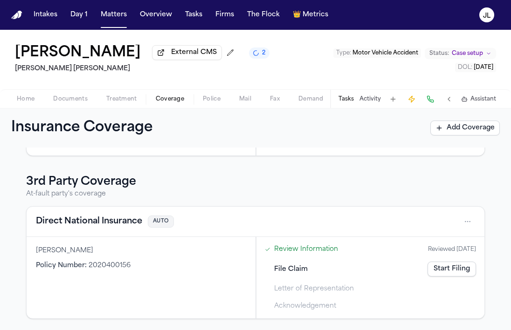
click at [112, 222] on button "Direct National Insurance" at bounding box center [89, 221] width 106 height 13
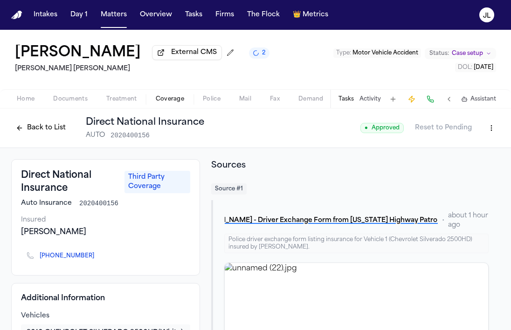
click at [42, 136] on button "Back to List" at bounding box center [40, 128] width 59 height 15
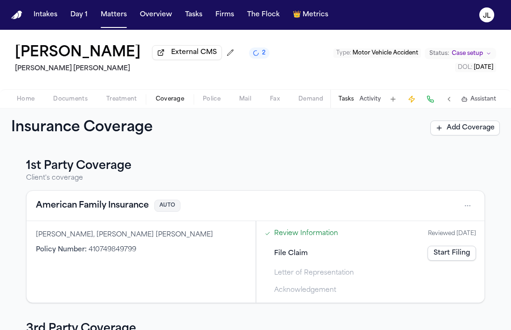
click at [112, 210] on button "American Family Insurance" at bounding box center [92, 205] width 113 height 13
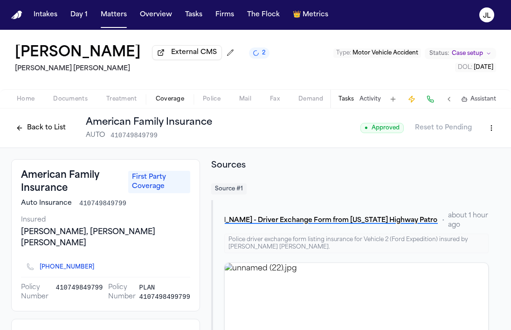
click at [46, 134] on button "Back to List" at bounding box center [40, 128] width 59 height 15
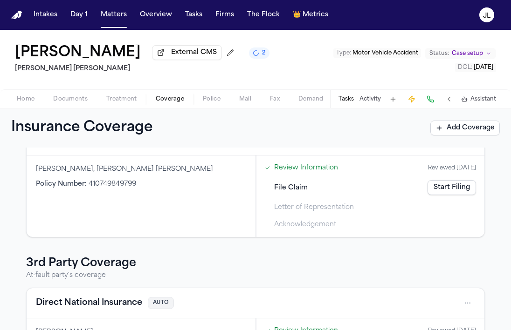
scroll to position [149, 0]
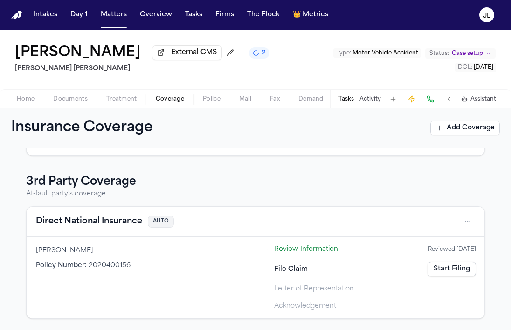
click at [108, 222] on button "Direct National Insurance" at bounding box center [89, 221] width 106 height 13
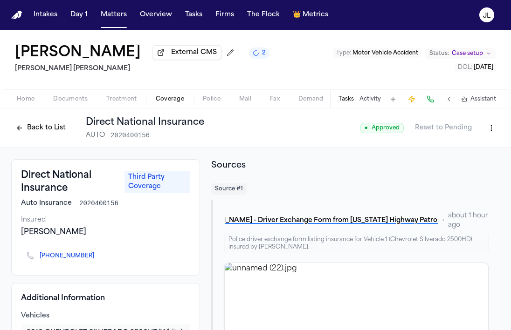
click at [55, 132] on button "Back to List" at bounding box center [40, 128] width 59 height 15
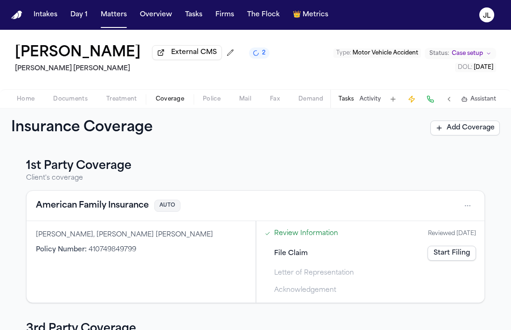
click at [105, 213] on div "American Family Insurance AUTO" at bounding box center [255, 205] width 439 height 15
click at [105, 205] on button "American Family Insurance" at bounding box center [92, 205] width 113 height 13
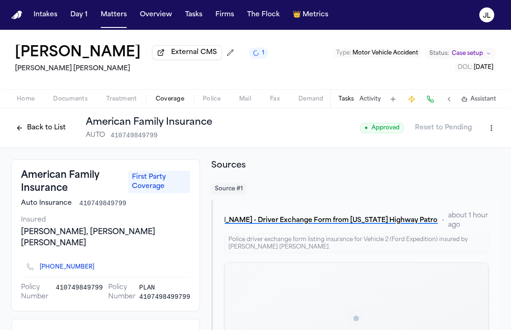
click at [59, 131] on button "Back to List" at bounding box center [40, 128] width 59 height 15
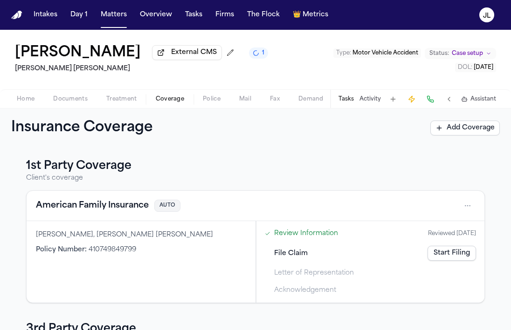
scroll to position [149, 0]
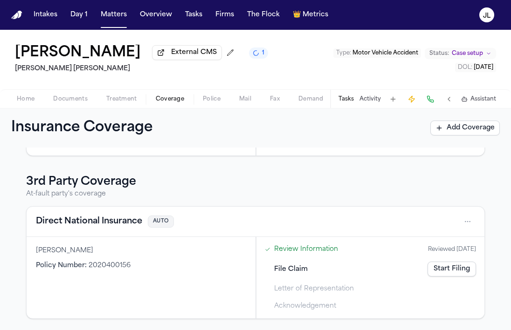
click at [100, 218] on button "Direct National Insurance" at bounding box center [89, 221] width 106 height 13
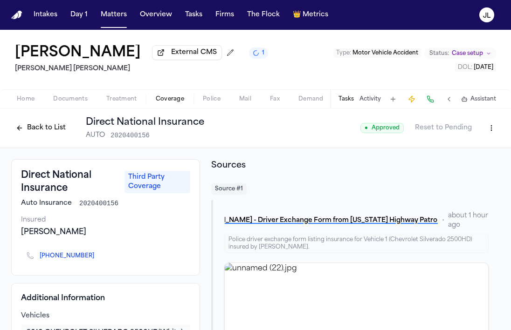
click at [48, 132] on button "Back to List" at bounding box center [40, 128] width 59 height 15
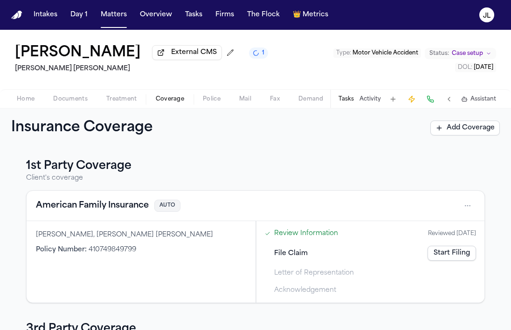
click at [83, 206] on button "American Family Insurance" at bounding box center [92, 205] width 113 height 13
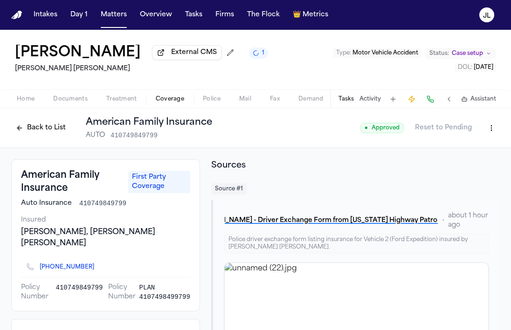
click at [47, 127] on button "Back to List" at bounding box center [40, 128] width 59 height 15
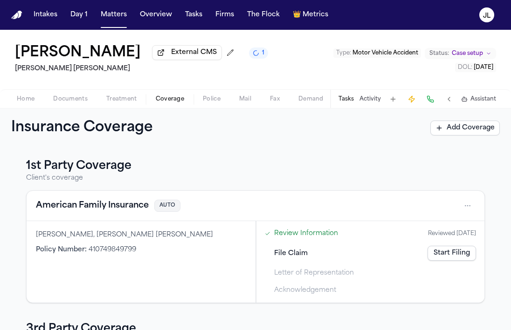
click at [457, 253] on link "Start Filing" at bounding box center [451, 253] width 48 height 15
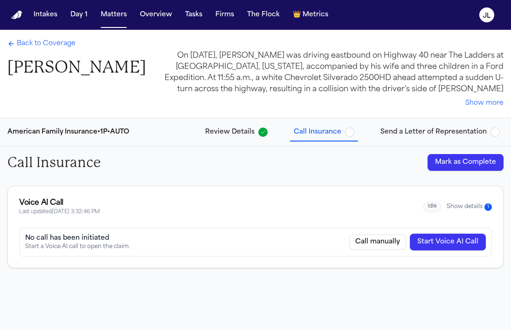
click at [460, 214] on div "Voice AI Call Last updated [DATE] 3:32:46 PM idle Show details 1" at bounding box center [255, 207] width 472 height 19
click at [460, 210] on button "Show details 1" at bounding box center [468, 207] width 45 height 8
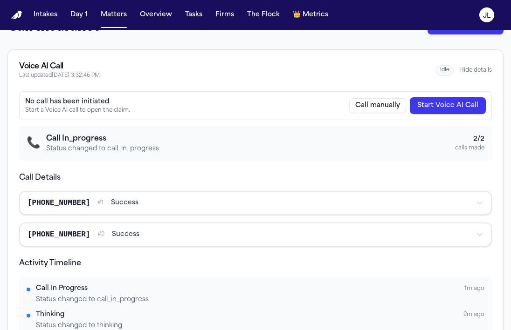
scroll to position [82, 0]
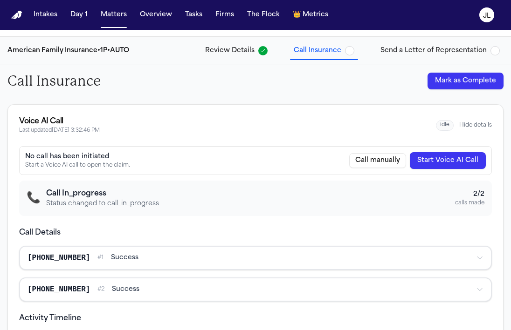
click at [445, 158] on button "Start Voice AI Call" at bounding box center [448, 160] width 76 height 17
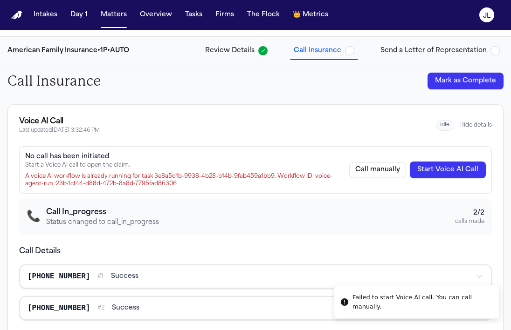
scroll to position [0, 0]
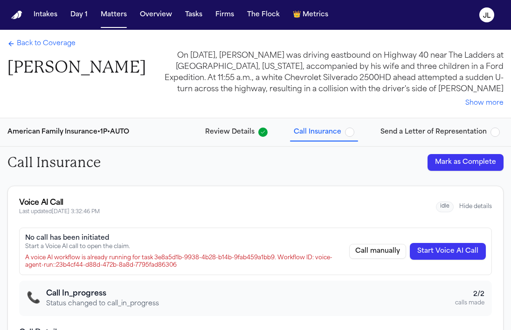
click at [51, 45] on span "Back to Coverage" at bounding box center [46, 43] width 59 height 9
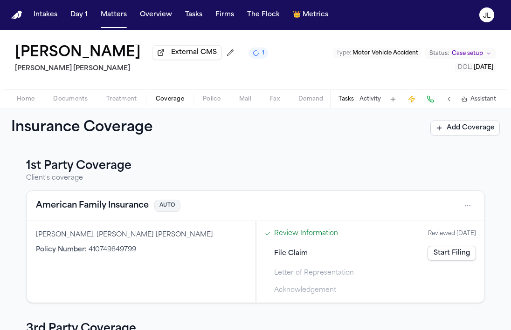
scroll to position [149, 0]
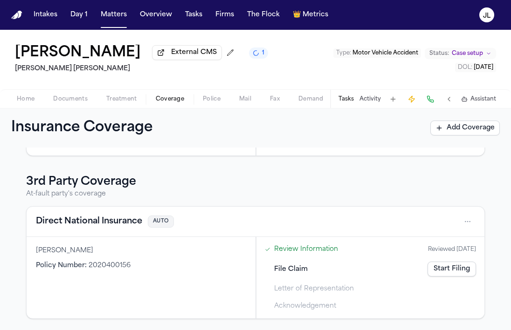
click at [122, 228] on button "Direct National Insurance" at bounding box center [89, 221] width 106 height 13
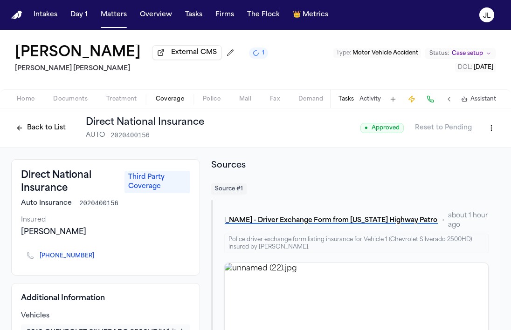
click at [40, 126] on button "Back to List" at bounding box center [40, 128] width 59 height 15
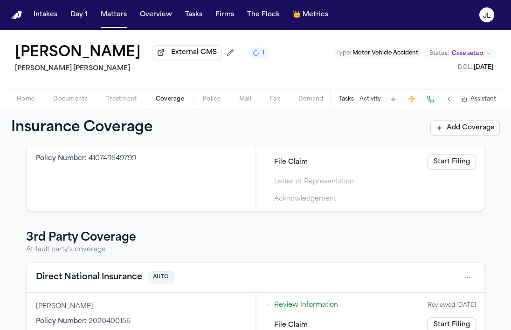
scroll to position [149, 0]
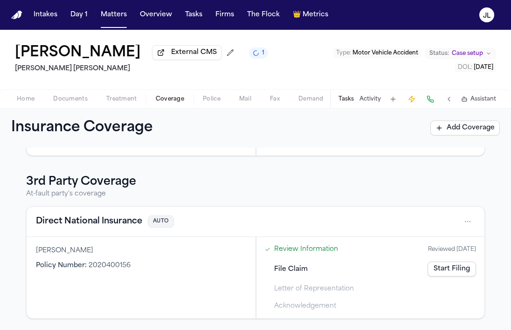
click at [83, 220] on button "Direct National Insurance" at bounding box center [89, 221] width 106 height 13
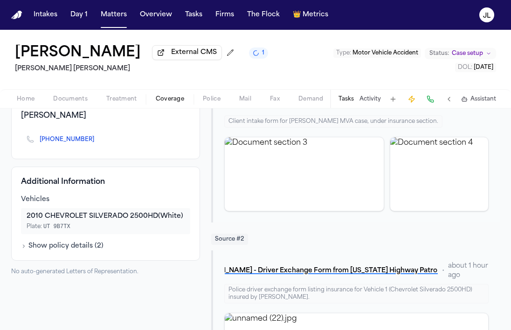
scroll to position [235, 0]
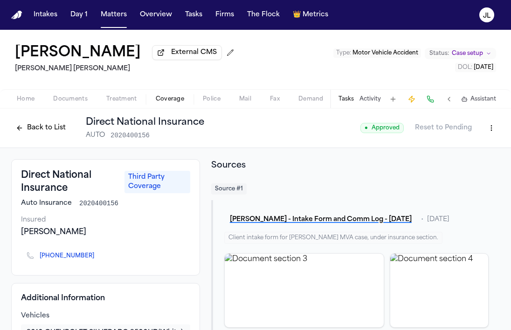
click at [41, 130] on button "Back to List" at bounding box center [40, 128] width 59 height 15
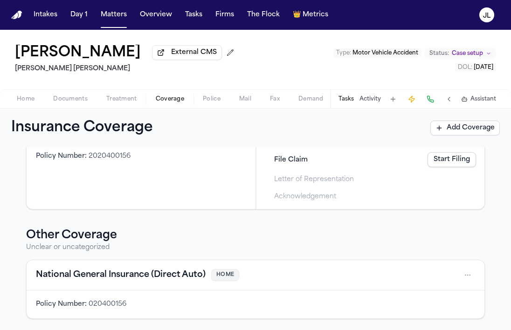
scroll to position [259, 0]
click at [470, 278] on html "Intakes Day 1 Matters Overview Tasks Firms The Flock 👑 Metrics JL [PERSON_NAME]…" at bounding box center [255, 165] width 511 height 330
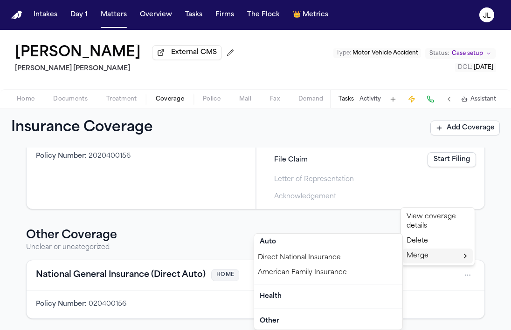
click at [448, 260] on div "Merge" at bounding box center [438, 256] width 70 height 15
click at [201, 244] on html "Intakes Day 1 Matters Overview Tasks Firms The Flock 👑 Metrics JL Jake Serdar E…" at bounding box center [255, 165] width 511 height 330
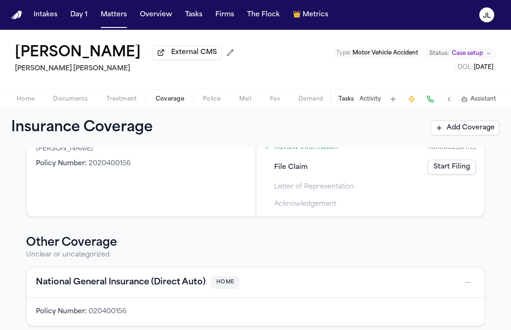
scroll to position [253, 0]
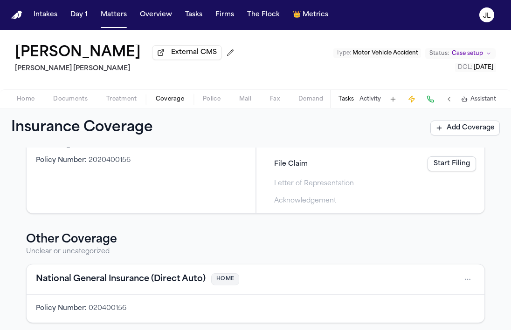
click at [463, 279] on html "Intakes Day 1 Matters Overview Tasks Firms The Flock 👑 Metrics JL Jake Serdar E…" at bounding box center [255, 165] width 511 height 330
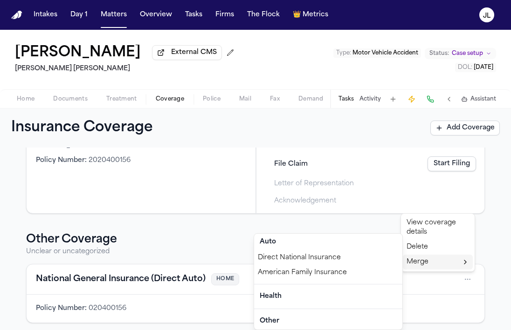
click at [360, 260] on div "Direct National Insurance" at bounding box center [328, 258] width 148 height 15
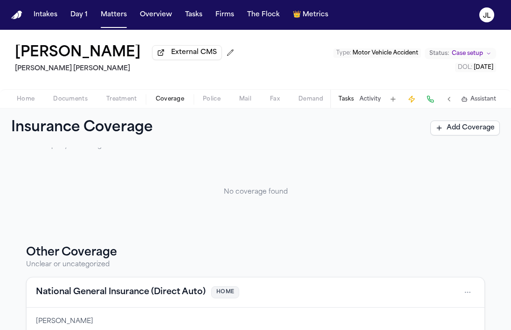
scroll to position [230, 0]
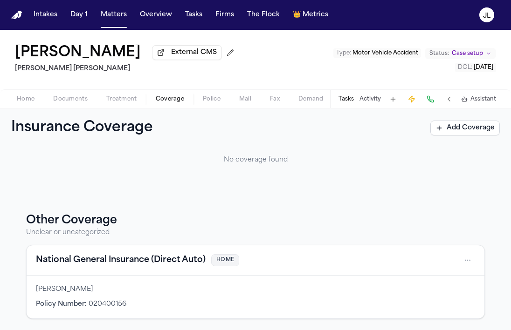
click at [175, 260] on button "National General Insurance (Direct Auto)" at bounding box center [121, 260] width 170 height 13
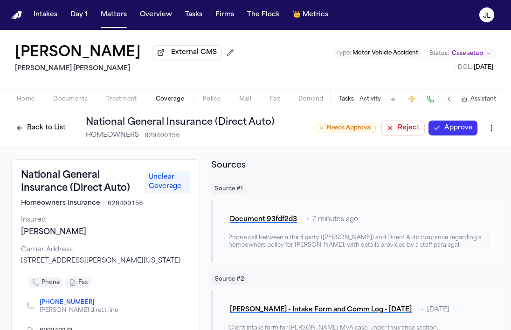
click at [450, 130] on button "Approve" at bounding box center [452, 128] width 49 height 15
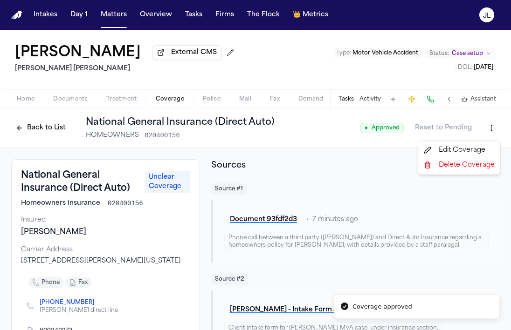
click at [491, 128] on html "Coverage approved Intakes Day 1 Matters Overview Tasks Firms The Flock 👑 Metric…" at bounding box center [255, 165] width 511 height 330
click at [472, 148] on div "Edit Coverage" at bounding box center [459, 150] width 78 height 15
select select "*******"
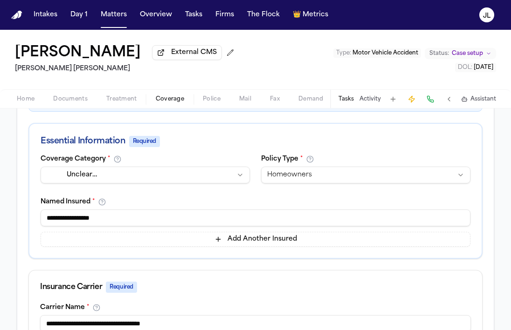
scroll to position [154, 0]
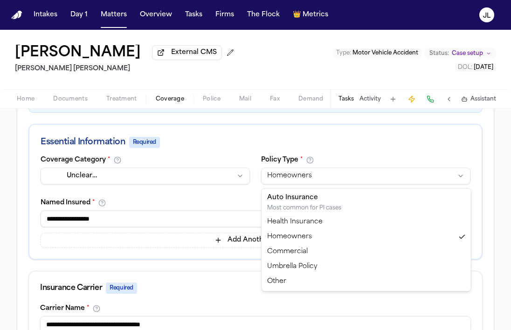
click at [305, 179] on html "**********" at bounding box center [255, 165] width 511 height 330
select select "****"
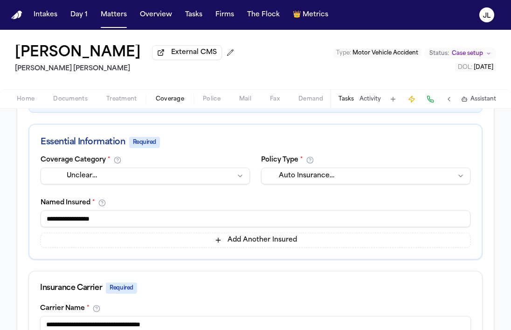
click at [179, 166] on div "**********" at bounding box center [145, 173] width 209 height 32
click at [176, 172] on html "**********" at bounding box center [255, 165] width 511 height 330
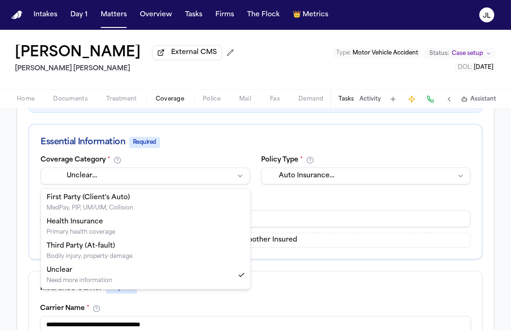
select select "**********"
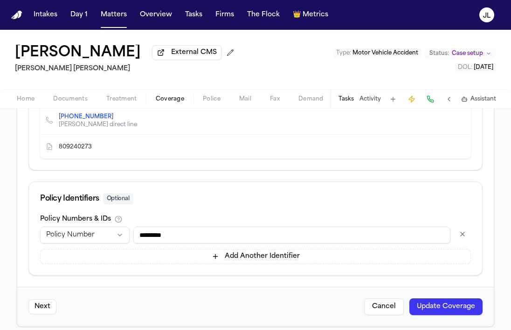
scroll to position [496, 0]
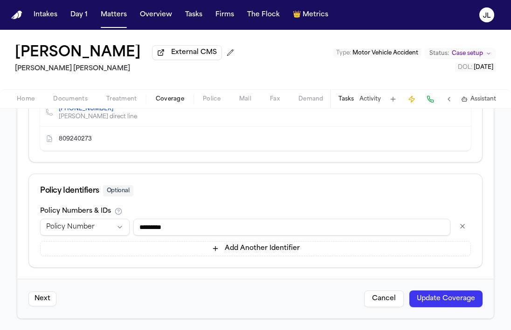
click at [454, 303] on button "Update Coverage" at bounding box center [445, 299] width 73 height 17
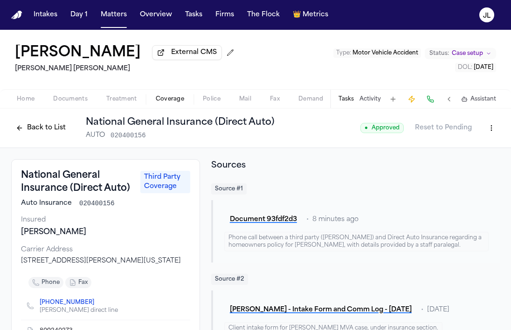
click at [45, 128] on button "Back to List" at bounding box center [40, 128] width 59 height 15
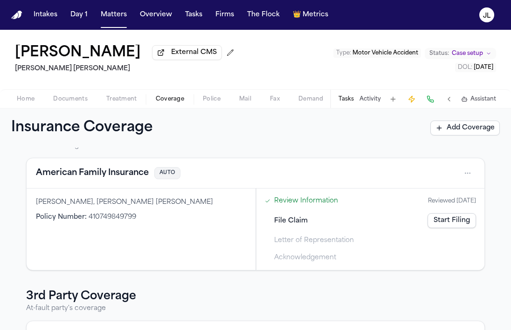
scroll to position [33, 0]
click at [89, 176] on button "American Family Insurance" at bounding box center [92, 172] width 113 height 13
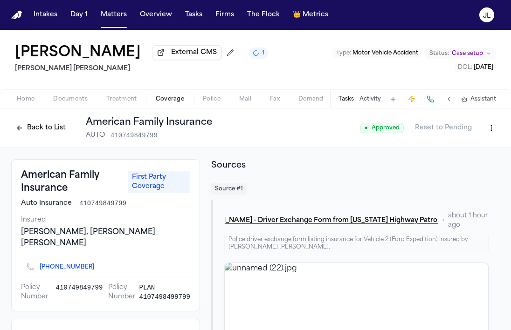
click at [48, 136] on button "Back to List" at bounding box center [40, 128] width 59 height 15
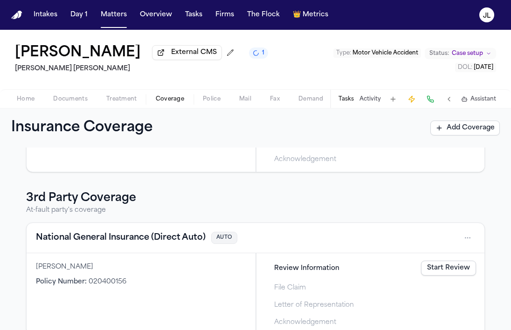
scroll to position [149, 0]
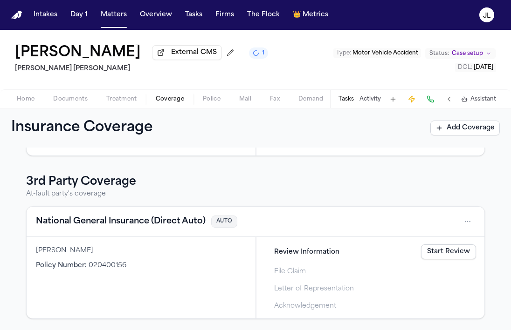
click at [88, 221] on button "National General Insurance (Direct Auto)" at bounding box center [121, 221] width 170 height 13
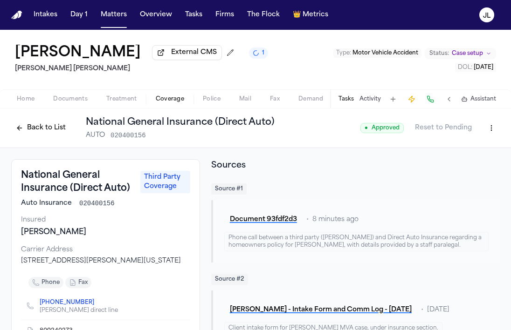
click at [62, 130] on button "Back to List" at bounding box center [40, 128] width 59 height 15
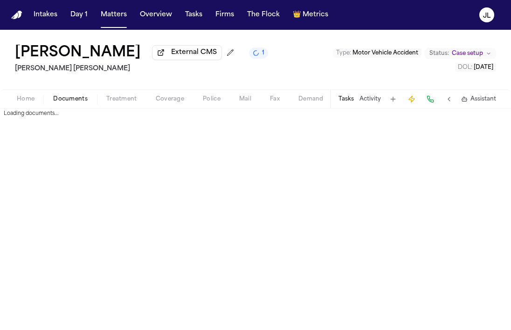
click at [71, 98] on span "Documents" at bounding box center [70, 99] width 34 height 7
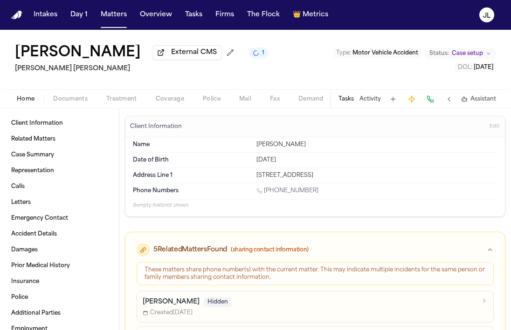
click at [26, 102] on span "Home" at bounding box center [26, 99] width 18 height 7
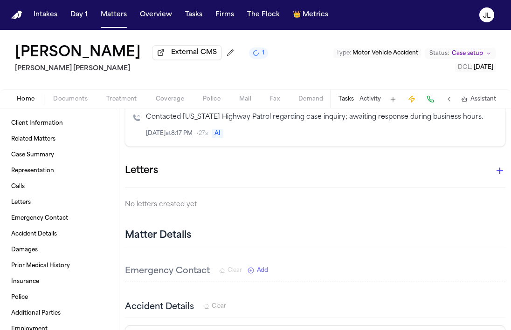
scroll to position [666, 0]
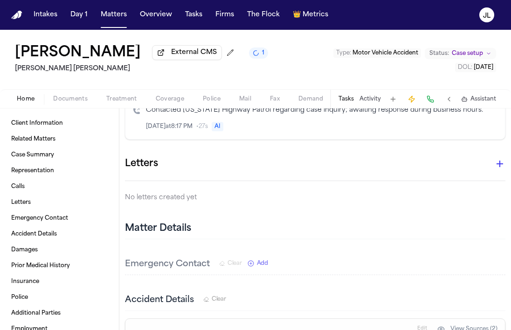
click at [496, 164] on icon "button" at bounding box center [499, 164] width 7 height 7
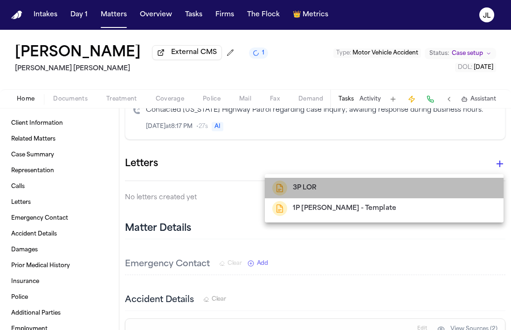
click at [308, 189] on h2 "3P LOR" at bounding box center [305, 188] width 24 height 11
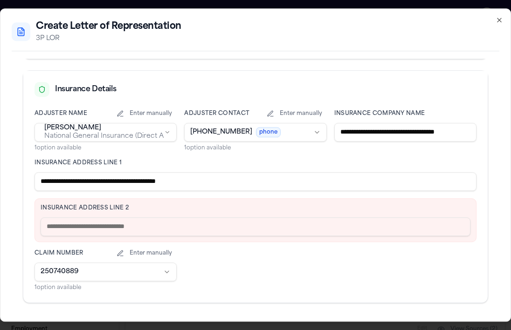
scroll to position [205, 0]
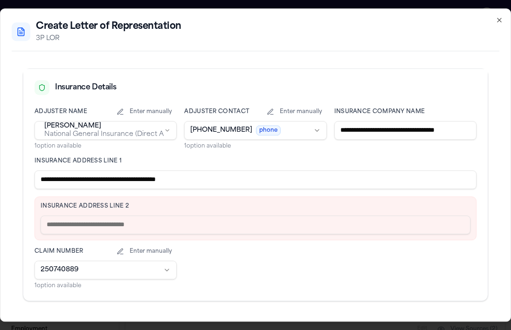
drag, startPoint x: 220, startPoint y: 178, endPoint x: 114, endPoint y: 178, distance: 105.8
click at [114, 178] on input "**********" at bounding box center [255, 180] width 442 height 19
type input "**********"
click at [99, 227] on input "text" at bounding box center [256, 225] width 430 height 19
paste input "**********"
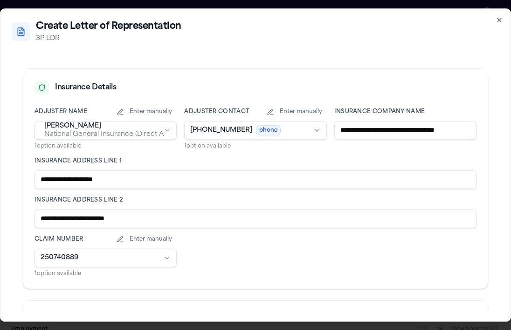
drag, startPoint x: 65, startPoint y: 220, endPoint x: 31, endPoint y: 219, distance: 34.0
click at [32, 219] on div "**********" at bounding box center [255, 195] width 464 height 188
type input "**********"
click at [118, 178] on input "**********" at bounding box center [255, 180] width 442 height 19
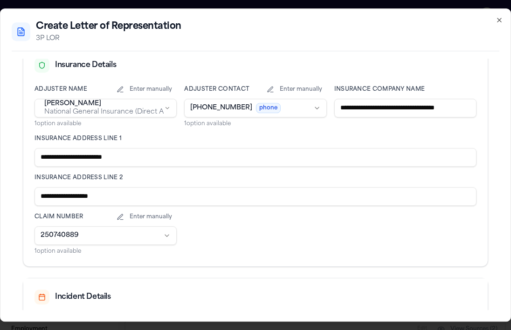
scroll to position [229, 0]
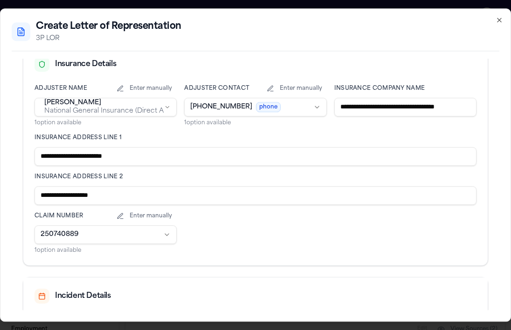
drag, startPoint x: 145, startPoint y: 155, endPoint x: 85, endPoint y: 157, distance: 60.1
click at [85, 157] on input "**********" at bounding box center [255, 156] width 442 height 19
type input "**********"
click at [41, 192] on input "**********" at bounding box center [255, 195] width 442 height 19
paste input "**********"
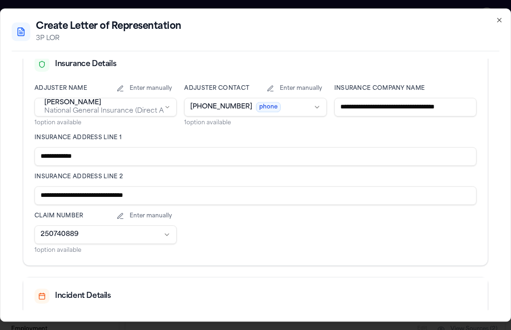
drag, startPoint x: 141, startPoint y: 196, endPoint x: 97, endPoint y: 198, distance: 43.8
click at [97, 198] on input "**********" at bounding box center [255, 195] width 442 height 19
type input "**********"
click at [89, 153] on input "**********" at bounding box center [255, 156] width 442 height 19
type input "**********"
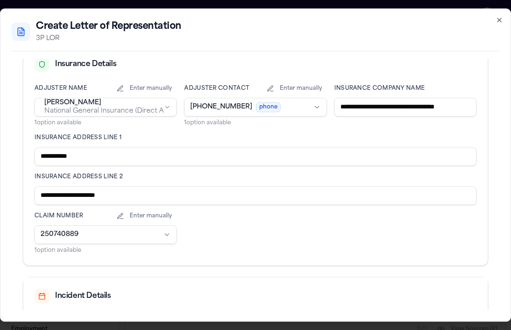
click at [206, 196] on input "**********" at bounding box center [255, 195] width 442 height 19
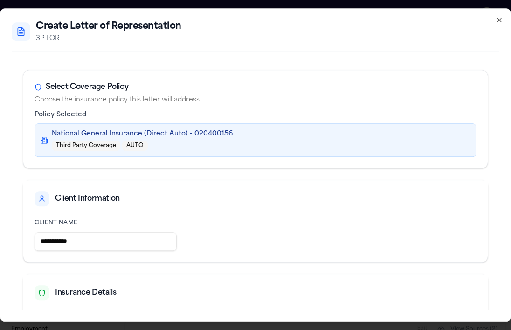
scroll to position [329, 0]
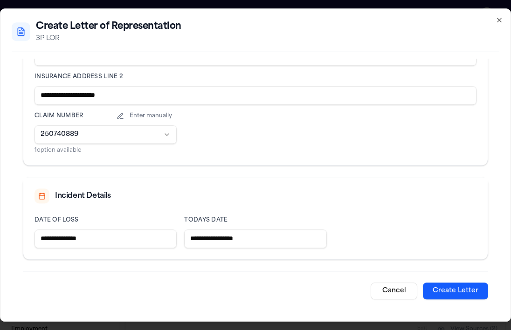
click at [471, 288] on button "Create Letter" at bounding box center [455, 291] width 65 height 17
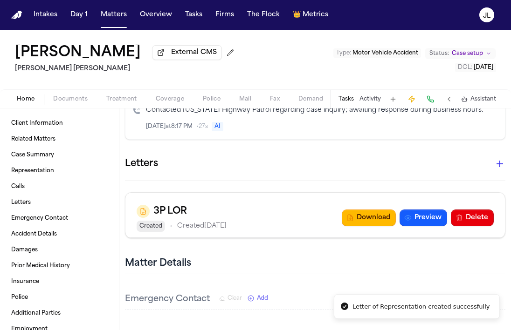
click at [154, 100] on button "Coverage" at bounding box center [169, 99] width 47 height 11
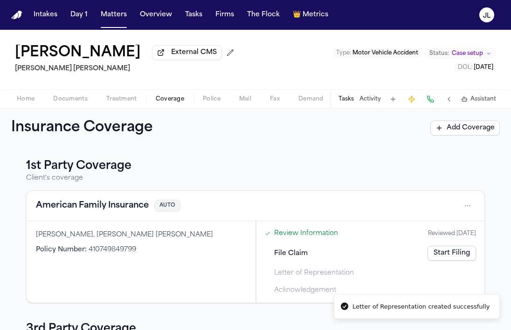
click at [98, 219] on div "American Family Insurance AUTO" at bounding box center [256, 206] width 458 height 30
click at [105, 209] on button "American Family Insurance" at bounding box center [92, 205] width 113 height 13
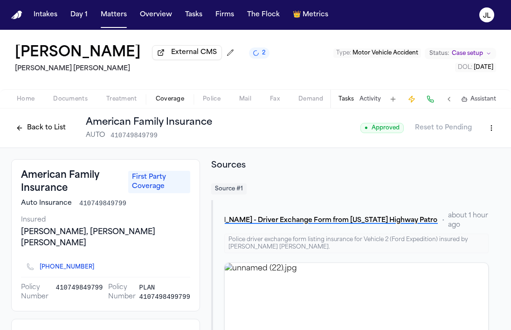
click at [42, 133] on button "Back to List" at bounding box center [40, 128] width 59 height 15
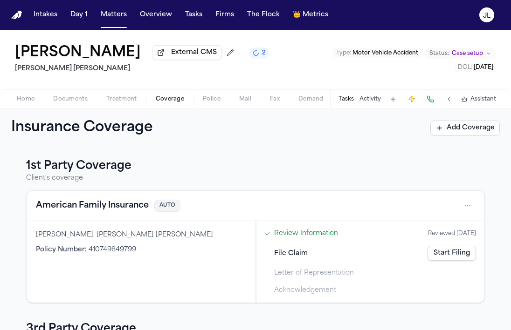
click at [35, 103] on button "Home" at bounding box center [25, 99] width 36 height 11
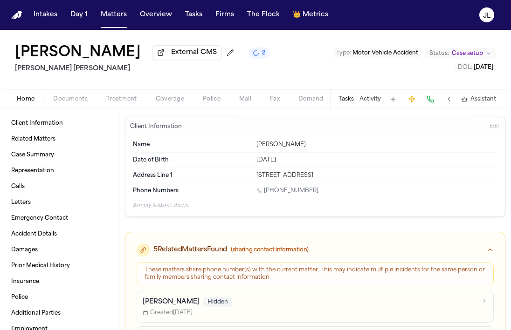
click at [171, 102] on span "Coverage" at bounding box center [170, 99] width 28 height 7
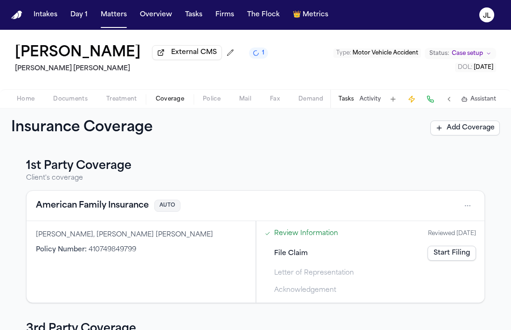
click at [449, 258] on link "Start Filing" at bounding box center [451, 253] width 48 height 15
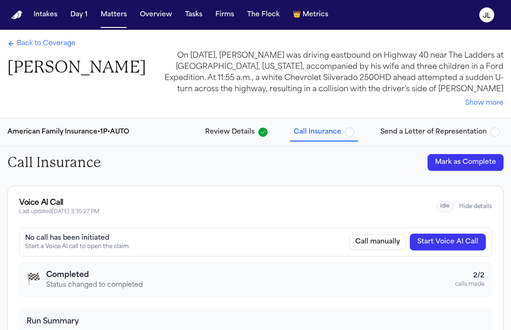
click at [476, 204] on button "Hide details" at bounding box center [475, 206] width 33 height 7
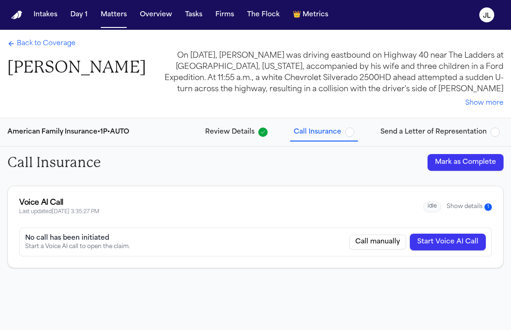
click at [458, 208] on button "Show details 1" at bounding box center [468, 207] width 45 height 8
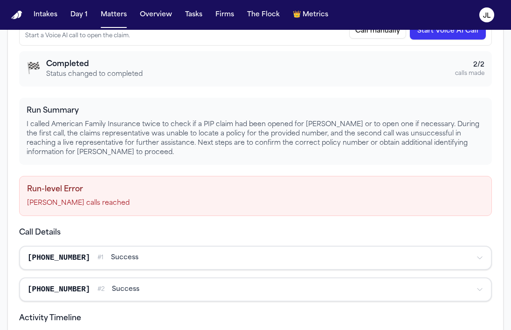
scroll to position [196, 0]
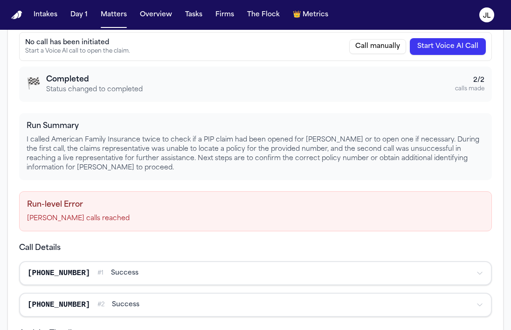
click at [478, 51] on button "Start Voice AI Call" at bounding box center [448, 46] width 76 height 17
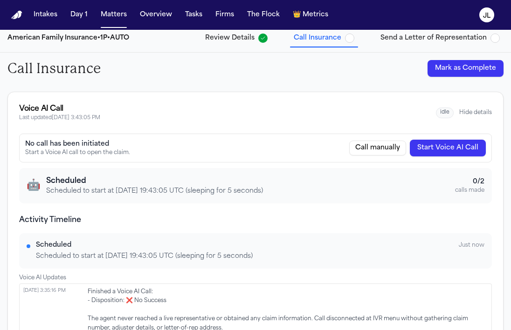
scroll to position [0, 0]
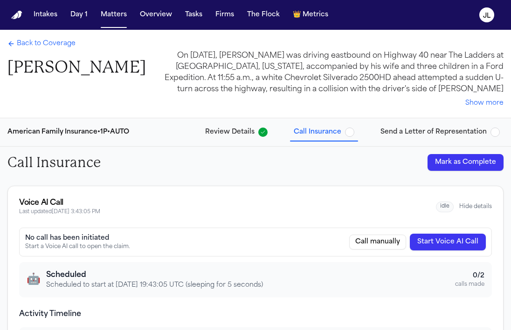
click at [53, 40] on span "Back to Coverage" at bounding box center [46, 43] width 59 height 9
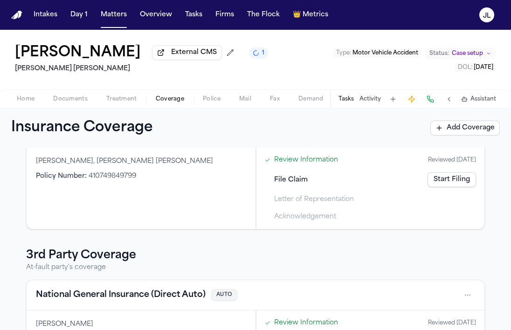
scroll to position [149, 0]
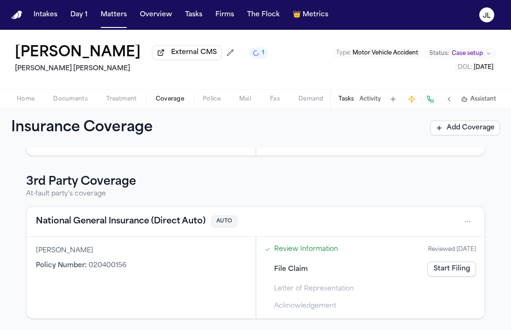
click at [94, 222] on button "National General Insurance (Direct Auto)" at bounding box center [121, 221] width 170 height 13
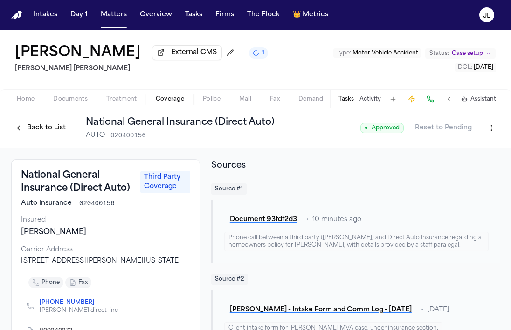
click at [69, 108] on div "Home Documents Treatment Coverage Police Mail Fax Demand Workspaces Artifacts T…" at bounding box center [255, 98] width 511 height 19
click at [69, 105] on span "button" at bounding box center [71, 104] width 46 height 1
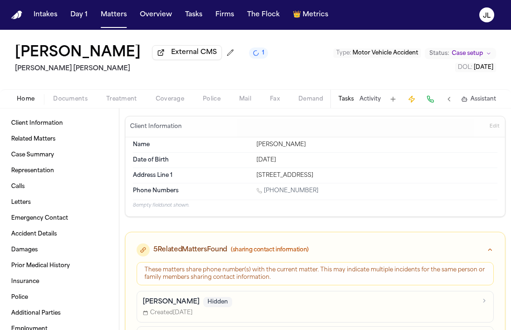
click at [29, 100] on span "Home" at bounding box center [26, 99] width 18 height 7
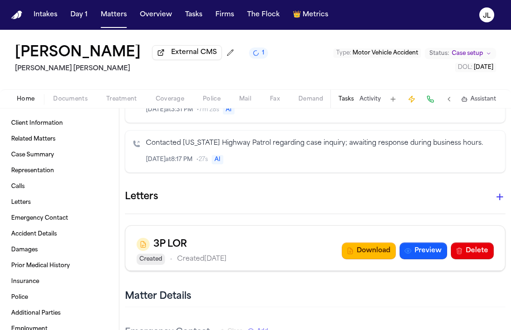
scroll to position [637, 0]
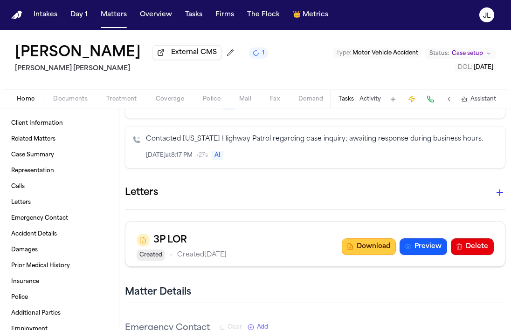
click at [366, 248] on button "Download" at bounding box center [369, 247] width 54 height 17
click at [294, 1] on nav "Intakes Day 1 Matters Overview Tasks Firms The Flock 👑 Metrics JL" at bounding box center [255, 15] width 511 height 30
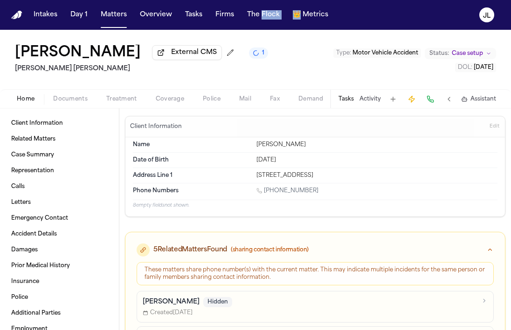
click at [130, 98] on span "Treatment" at bounding box center [121, 99] width 31 height 7
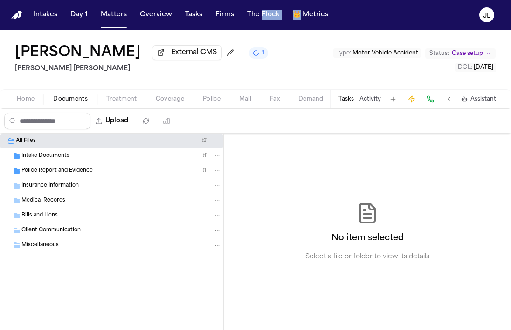
click at [92, 98] on button "Documents" at bounding box center [70, 99] width 53 height 11
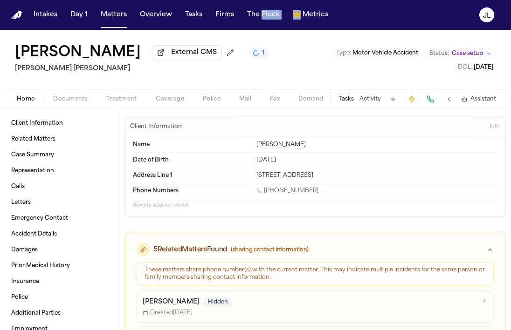
click at [21, 101] on span "Home" at bounding box center [26, 99] width 18 height 7
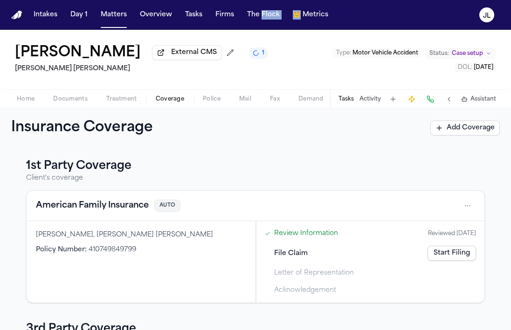
click at [178, 103] on span "Coverage" at bounding box center [170, 99] width 28 height 7
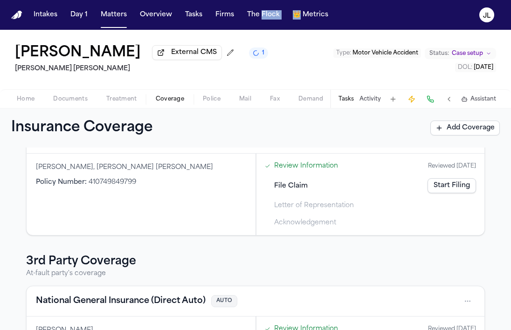
scroll to position [149, 0]
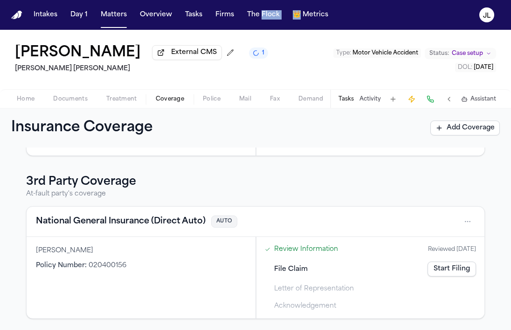
click at [96, 221] on button "National General Insurance (Direct Auto)" at bounding box center [121, 221] width 170 height 13
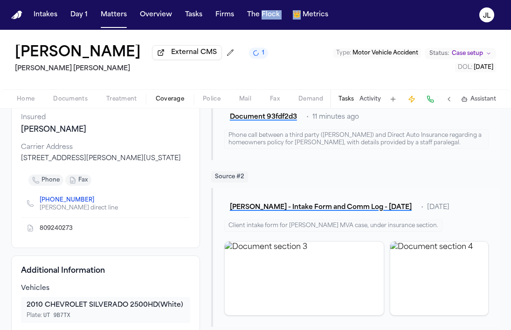
scroll to position [102, 0]
click at [78, 232] on icon "Copy to clipboard" at bounding box center [76, 230] width 3 height 3
click at [489, 213] on div "J. Serdar - Intake Form and Comm Log - 9.3.25 • 7 days ago Client intake form f…" at bounding box center [355, 258] width 288 height 139
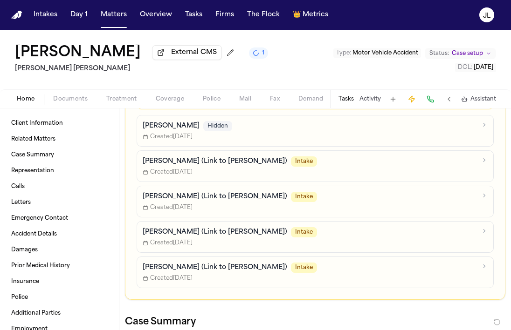
scroll to position [174, 0]
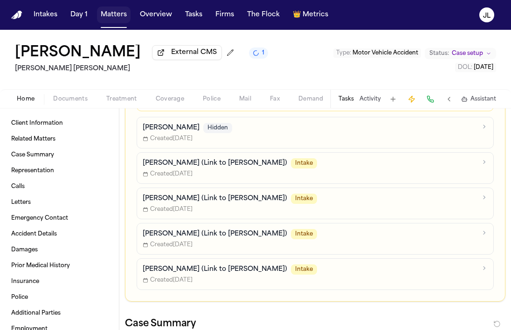
click at [109, 18] on button "Matters" at bounding box center [114, 15] width 34 height 17
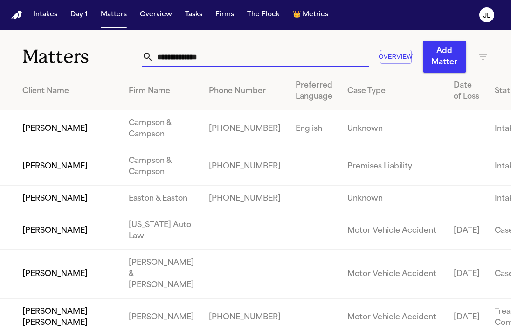
click at [208, 61] on input "text" at bounding box center [260, 57] width 215 height 21
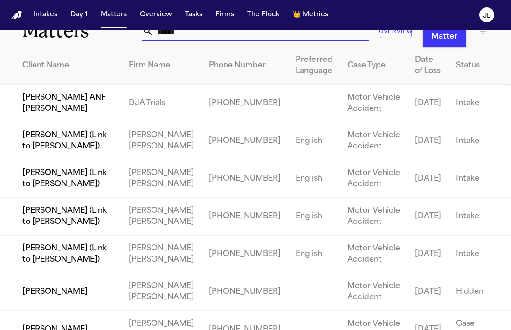
scroll to position [22, 0]
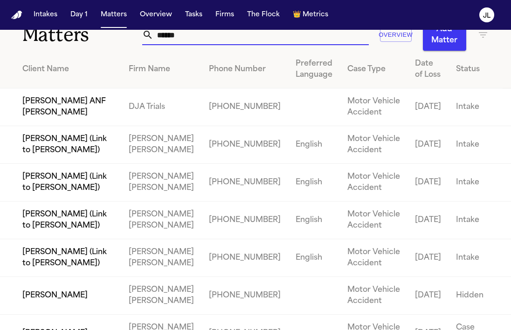
type input "******"
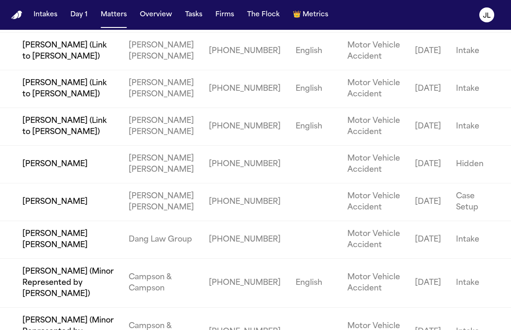
scroll to position [179, 0]
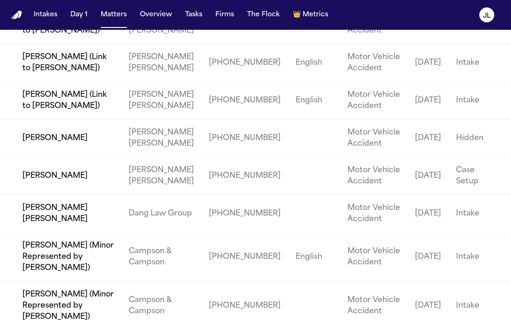
click at [60, 157] on td "[PERSON_NAME]" at bounding box center [60, 139] width 121 height 38
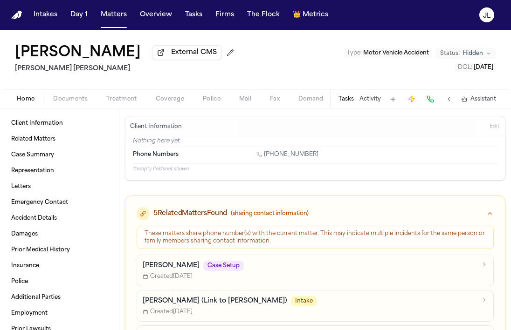
click at [178, 96] on span "Coverage" at bounding box center [170, 99] width 28 height 7
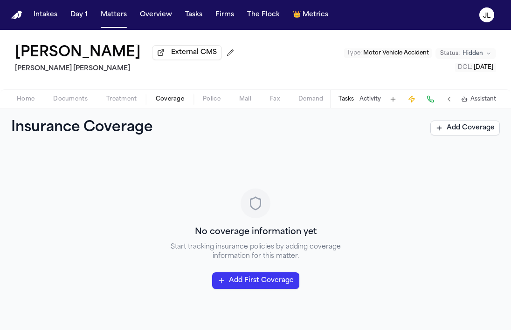
scroll to position [1, 0]
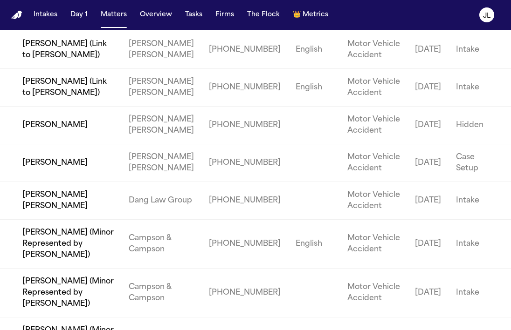
scroll to position [203, 0]
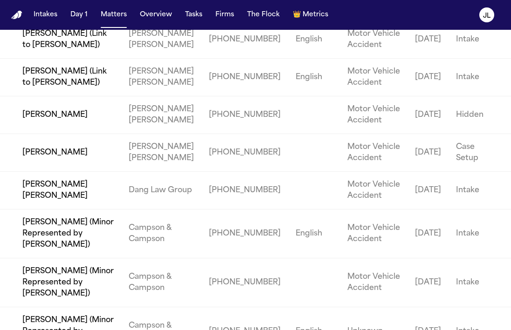
click at [54, 134] on td "[PERSON_NAME]" at bounding box center [60, 115] width 121 height 38
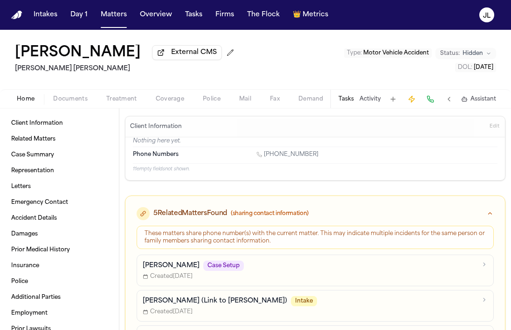
click at [182, 100] on span "Coverage" at bounding box center [170, 99] width 28 height 7
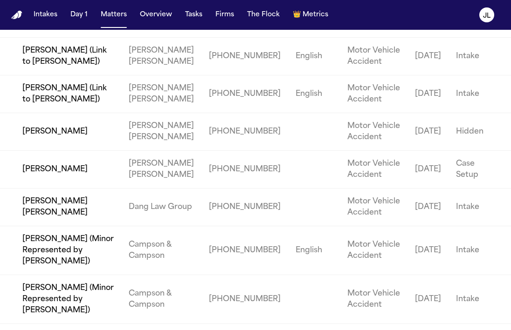
scroll to position [186, 0]
click at [46, 188] on td "[PERSON_NAME]" at bounding box center [60, 169] width 121 height 38
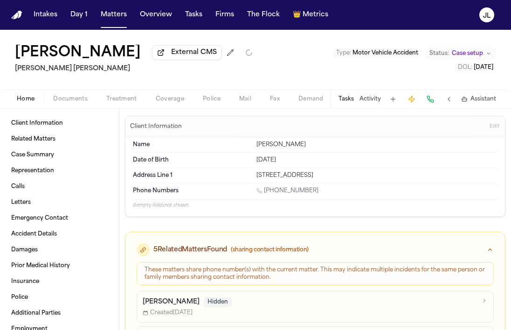
click at [161, 101] on span "Coverage" at bounding box center [170, 99] width 28 height 7
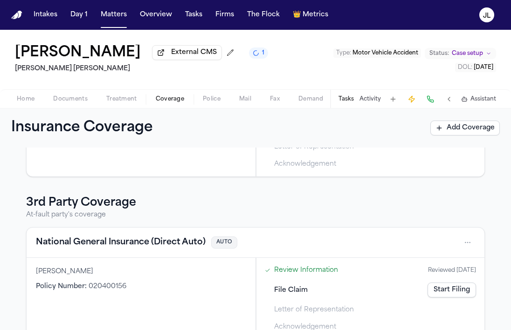
scroll to position [149, 0]
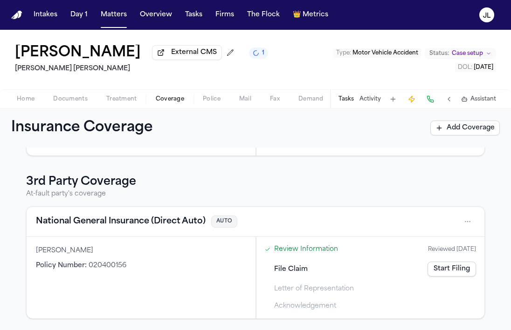
click at [458, 276] on link "Start Filing" at bounding box center [451, 269] width 48 height 15
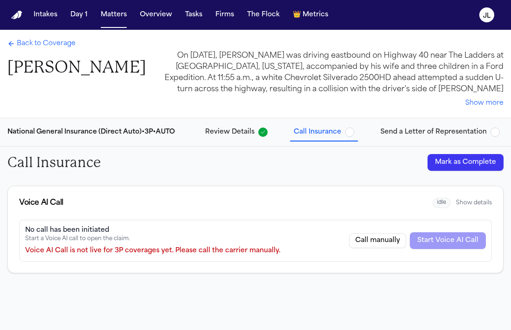
click at [460, 165] on button "Mark as Complete" at bounding box center [465, 162] width 76 height 17
click at [49, 44] on span "Back to Coverage" at bounding box center [46, 43] width 59 height 9
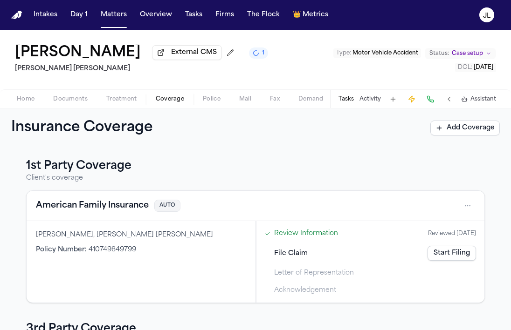
click at [123, 212] on button "American Family Insurance" at bounding box center [92, 205] width 113 height 13
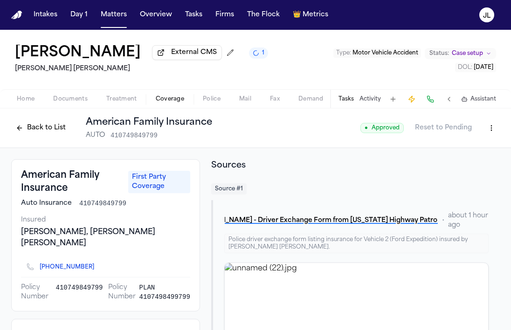
click at [41, 124] on button "Back to List" at bounding box center [40, 128] width 59 height 15
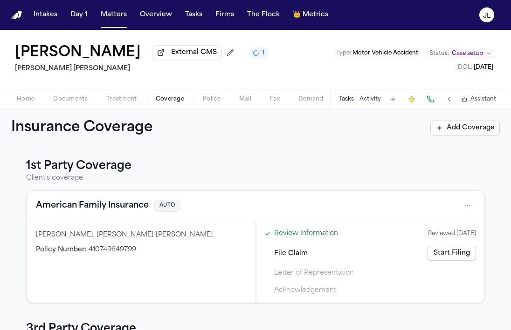
click at [109, 209] on button "American Family Insurance" at bounding box center [92, 205] width 113 height 13
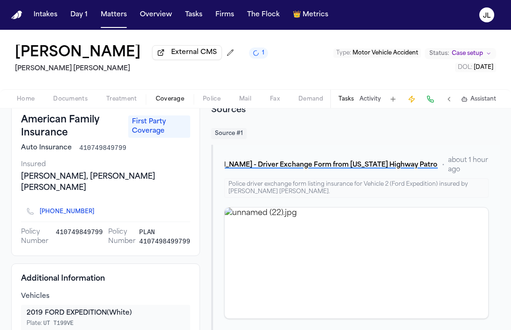
scroll to position [48, 0]
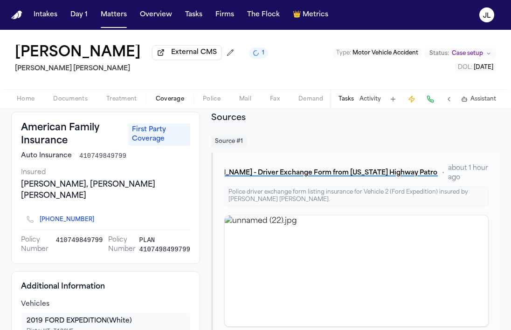
click at [97, 219] on icon "Copy to clipboard" at bounding box center [98, 220] width 3 height 3
click at [434, 101] on button at bounding box center [430, 99] width 13 height 13
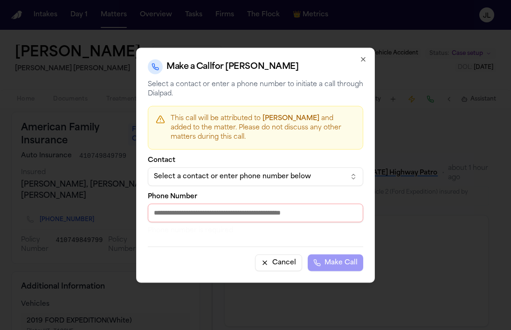
click at [266, 208] on input "Phone Number" at bounding box center [255, 213] width 215 height 19
paste input "**********"
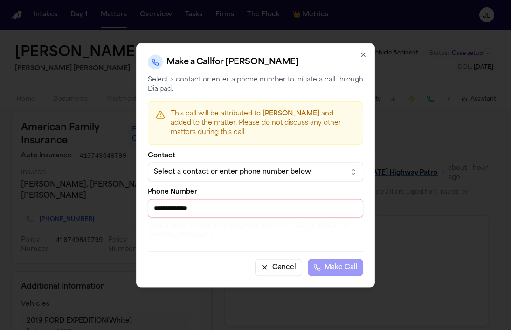
drag, startPoint x: 159, startPoint y: 209, endPoint x: 137, endPoint y: 209, distance: 22.4
click at [137, 209] on div "**********" at bounding box center [255, 165] width 239 height 245
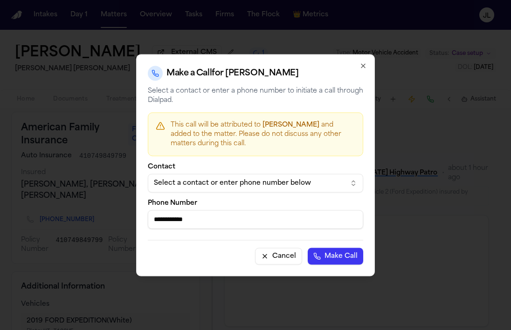
type input "**********"
click at [308, 248] on button "Make Call" at bounding box center [335, 256] width 55 height 17
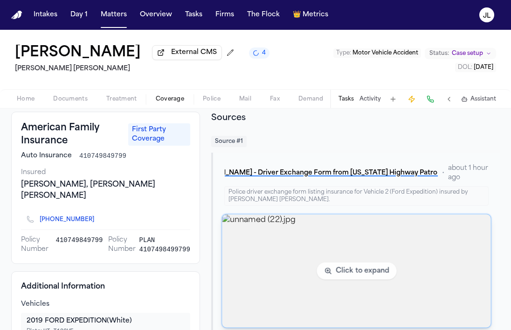
click at [273, 271] on img "View image unnamed (22).jpg" at bounding box center [356, 271] width 268 height 113
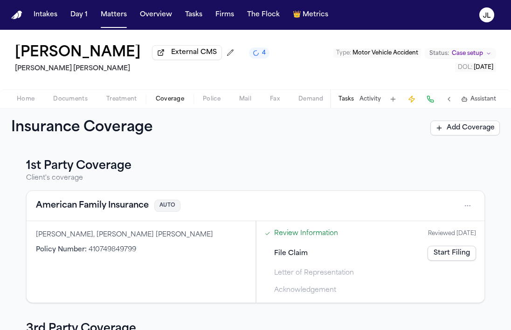
click at [115, 210] on button "American Family Insurance" at bounding box center [92, 205] width 113 height 13
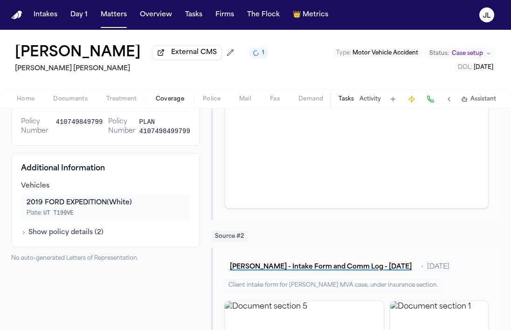
scroll to position [166, 0]
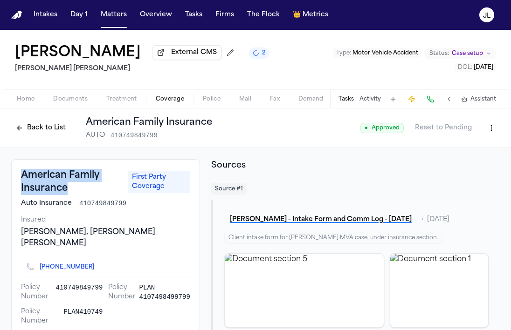
drag, startPoint x: 71, startPoint y: 190, endPoint x: 22, endPoint y: 178, distance: 50.5
click at [22, 178] on h3 "American Family Insurance" at bounding box center [72, 182] width 102 height 26
copy h3 "American Family Insurance"
click at [492, 134] on html "Intakes Day 1 Matters Overview Tasks Firms The Flock 👑 Metrics JL [PERSON_NAME]…" at bounding box center [255, 165] width 511 height 330
click at [472, 147] on div "Edit Coverage" at bounding box center [459, 150] width 78 height 15
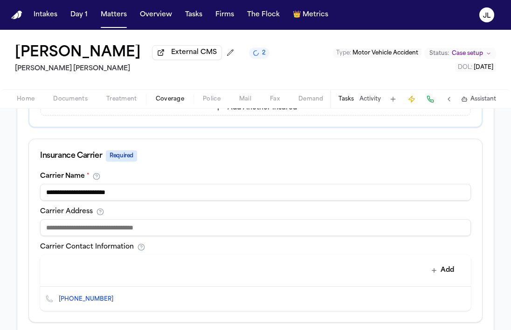
scroll to position [324, 0]
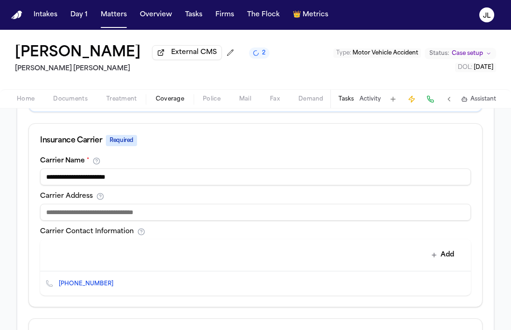
click at [114, 211] on input at bounding box center [255, 212] width 431 height 17
paste input "**********"
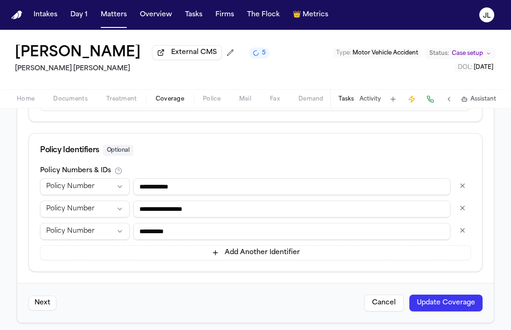
scroll to position [515, 0]
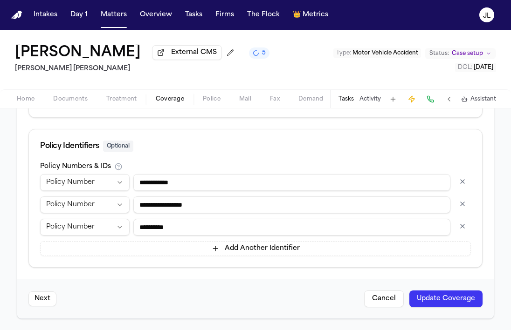
type input "**********"
click at [449, 301] on button "Update Coverage" at bounding box center [445, 299] width 73 height 17
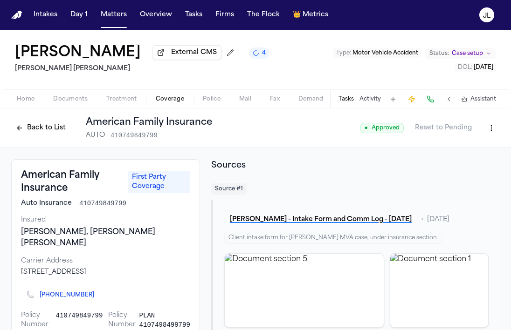
click at [48, 128] on button "Back to List" at bounding box center [40, 128] width 59 height 15
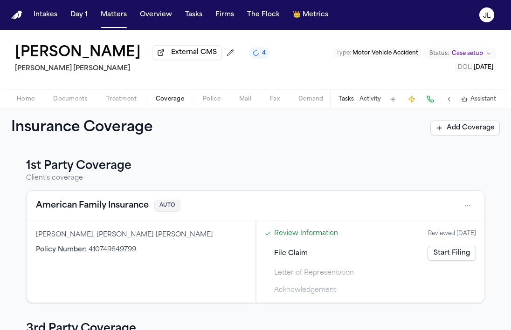
click at [26, 93] on div "Home Documents Treatment Coverage Police Mail Fax Demand Workspaces Artifacts T…" at bounding box center [255, 98] width 511 height 19
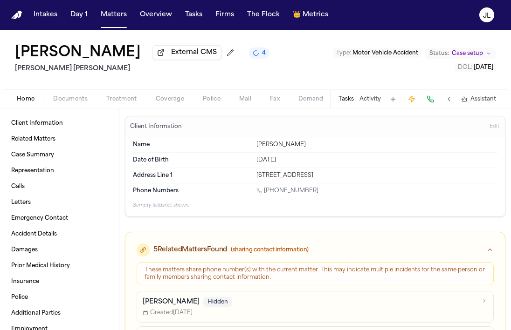
click at [25, 96] on span "Home" at bounding box center [26, 99] width 18 height 7
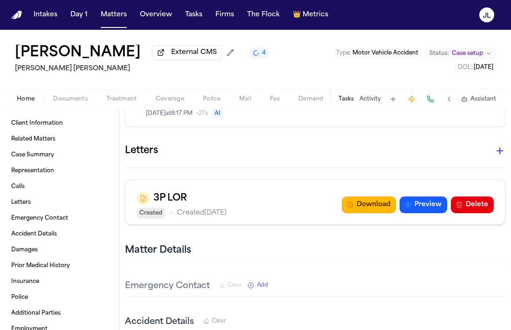
scroll to position [895, 0]
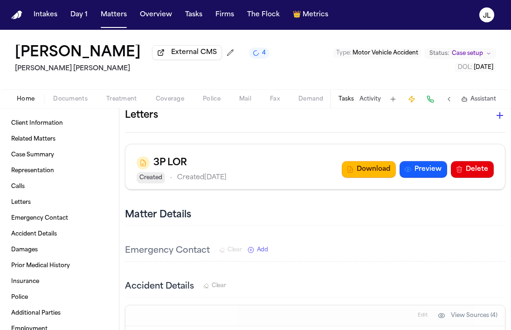
click at [500, 127] on div "Letters" at bounding box center [315, 119] width 380 height 27
click at [500, 123] on button "button" at bounding box center [499, 115] width 19 height 19
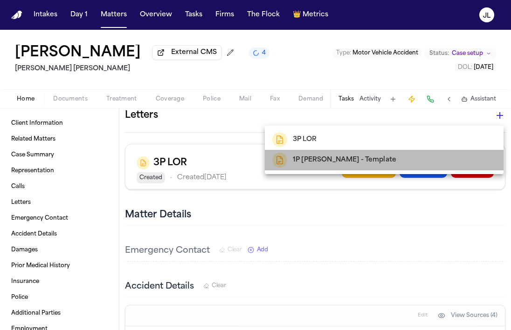
click at [353, 163] on h2 "1P [PERSON_NAME] - Template" at bounding box center [344, 160] width 103 height 11
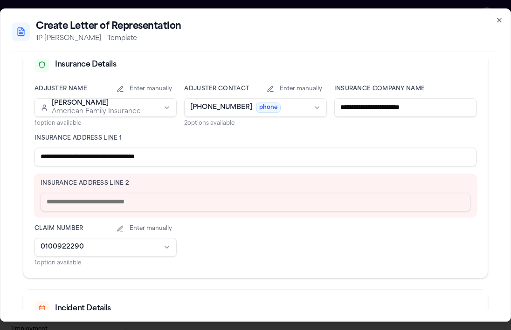
scroll to position [237, 0]
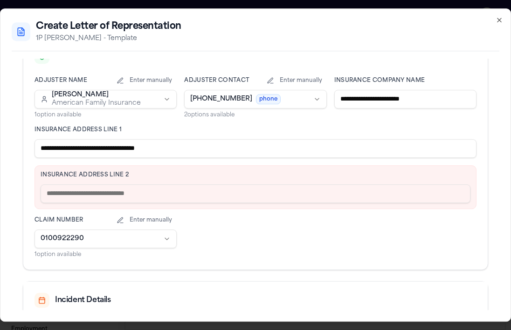
drag, startPoint x: 208, startPoint y: 151, endPoint x: 122, endPoint y: 149, distance: 85.8
click at [122, 149] on input "**********" at bounding box center [255, 148] width 442 height 19
type input "**********"
click at [101, 190] on input "text" at bounding box center [256, 194] width 430 height 19
paste input "**********"
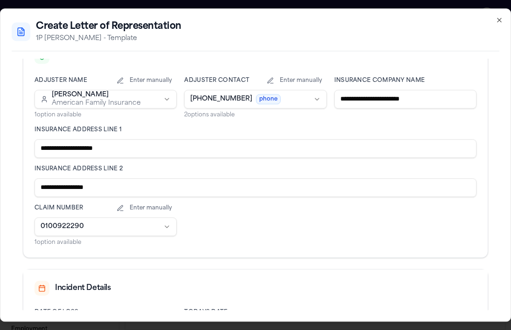
type input "**********"
click at [136, 149] on input "**********" at bounding box center [255, 148] width 442 height 19
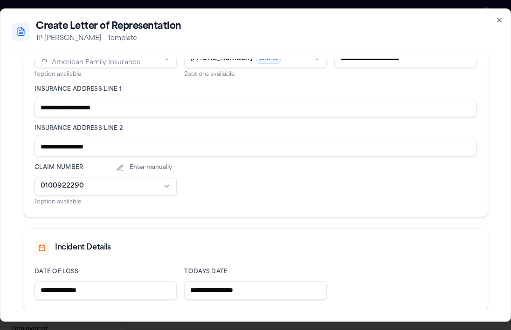
scroll to position [329, 0]
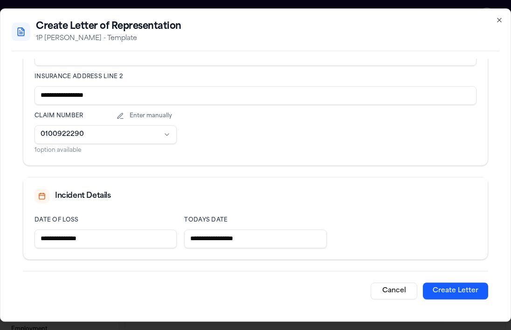
type input "**********"
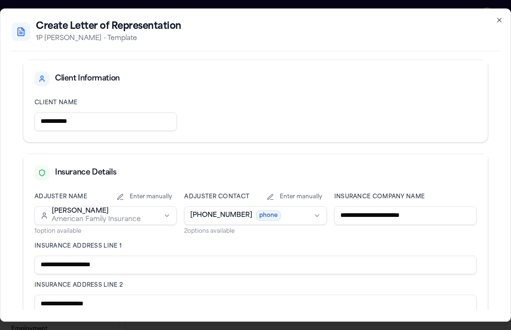
scroll to position [107, 0]
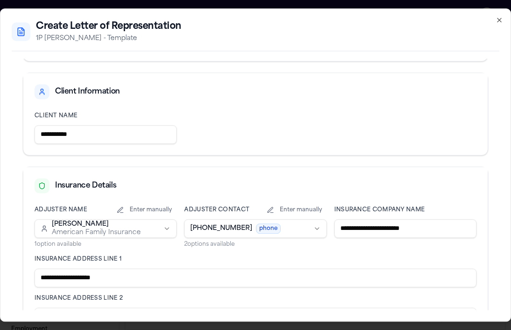
drag, startPoint x: 93, startPoint y: 137, endPoint x: 19, endPoint y: 135, distance: 74.6
click at [17, 136] on div "**********" at bounding box center [255, 242] width 487 height 581
paste input "**********"
drag, startPoint x: 88, startPoint y: 139, endPoint x: 25, endPoint y: 135, distance: 62.5
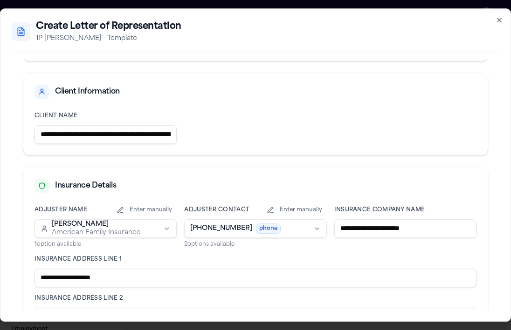
click at [25, 135] on div "**********" at bounding box center [255, 130] width 464 height 50
click at [82, 136] on input "**********" at bounding box center [105, 134] width 142 height 19
click at [134, 136] on input "**********" at bounding box center [105, 134] width 142 height 19
drag, startPoint x: 135, startPoint y: 137, endPoint x: 226, endPoint y: 140, distance: 91.8
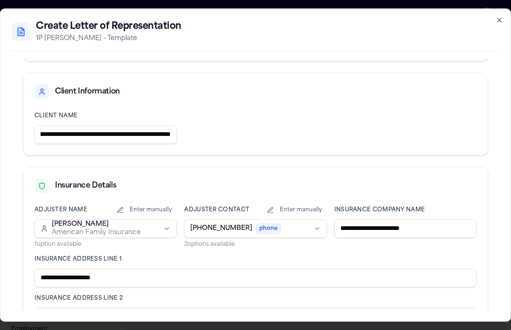
click at [226, 140] on div "**********" at bounding box center [255, 128] width 442 height 32
click at [65, 132] on input "**********" at bounding box center [105, 134] width 142 height 19
drag, startPoint x: 135, startPoint y: 136, endPoint x: 21, endPoint y: 129, distance: 113.9
click at [21, 129] on div "**********" at bounding box center [255, 241] width 487 height 581
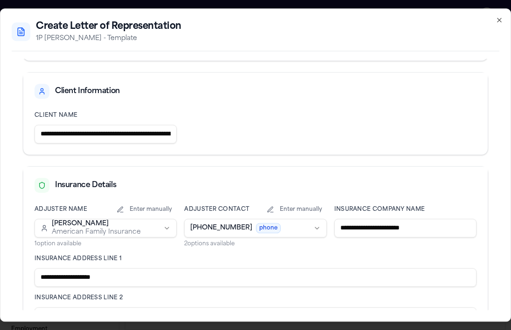
type input "**********"
click at [225, 126] on div "**********" at bounding box center [255, 128] width 442 height 32
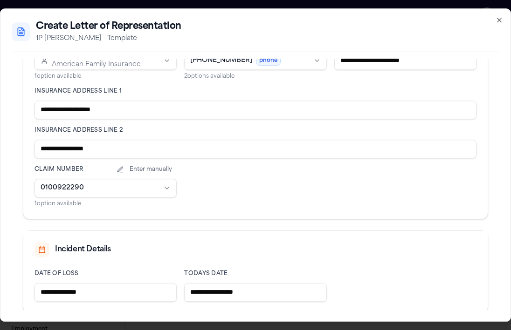
scroll to position [329, 0]
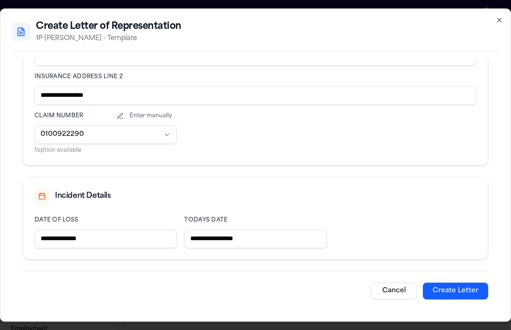
click at [448, 289] on button "Create Letter" at bounding box center [455, 291] width 65 height 17
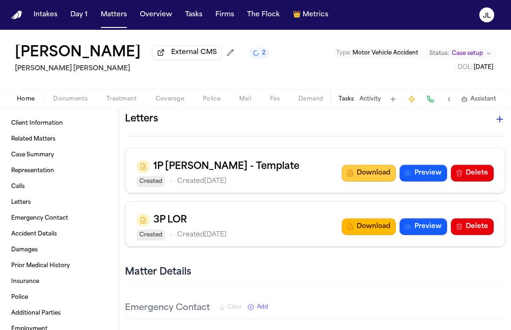
click at [363, 178] on button "Download" at bounding box center [369, 173] width 54 height 17
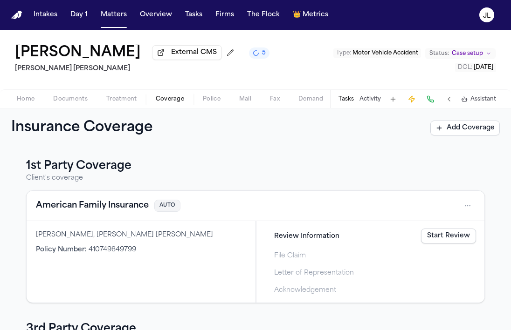
click at [159, 98] on span "Coverage" at bounding box center [170, 99] width 28 height 7
click at [107, 209] on button "American Family Insurance" at bounding box center [92, 205] width 113 height 13
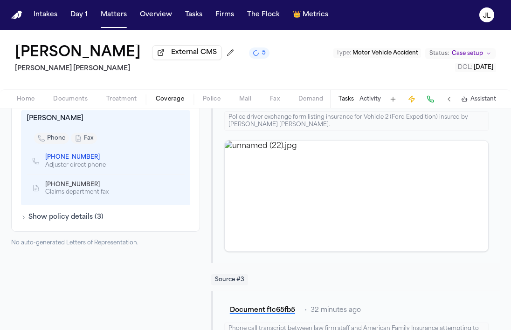
scroll to position [352, 0]
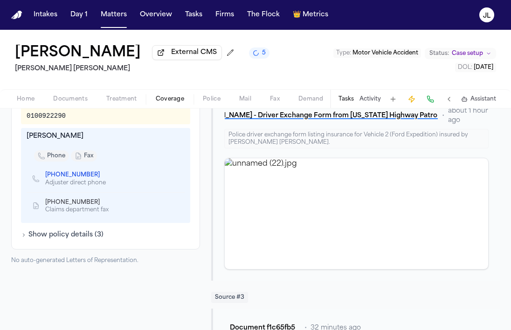
click at [103, 200] on icon "Copy to clipboard" at bounding box center [104, 202] width 3 height 4
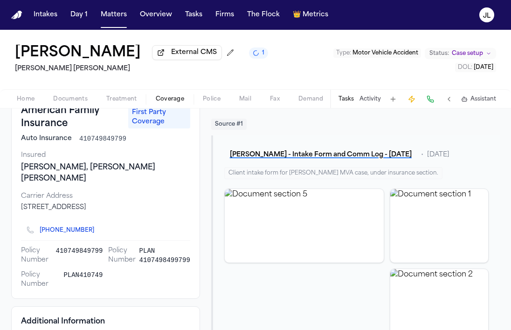
scroll to position [0, 0]
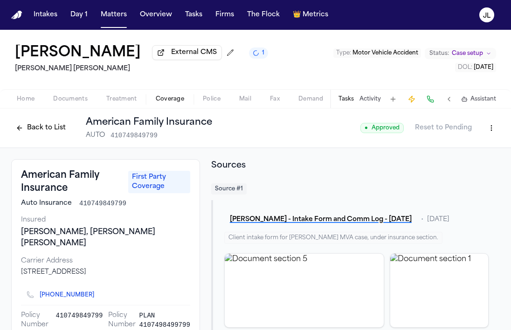
click at [75, 108] on div "Home Documents Treatment Coverage Police Mail Fax Demand Workspaces Artifacts T…" at bounding box center [255, 98] width 511 height 19
click at [75, 101] on span "Documents" at bounding box center [70, 99] width 34 height 7
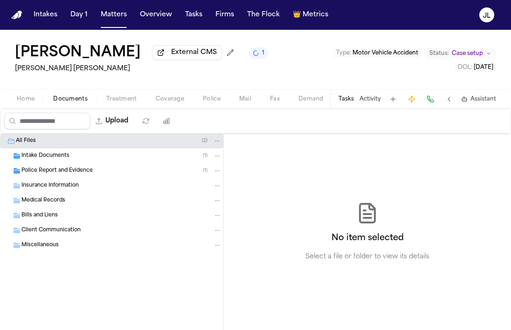
click at [80, 188] on div "Insurance Information" at bounding box center [121, 186] width 200 height 8
